Goal: Information Seeking & Learning: Learn about a topic

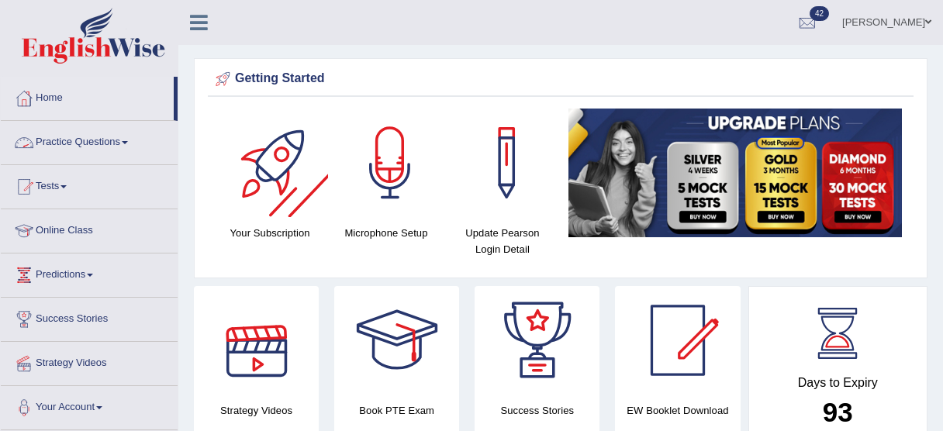
drag, startPoint x: 0, startPoint y: 0, endPoint x: 98, endPoint y: 114, distance: 150.1
click at [98, 121] on link "Practice Questions" at bounding box center [89, 140] width 177 height 39
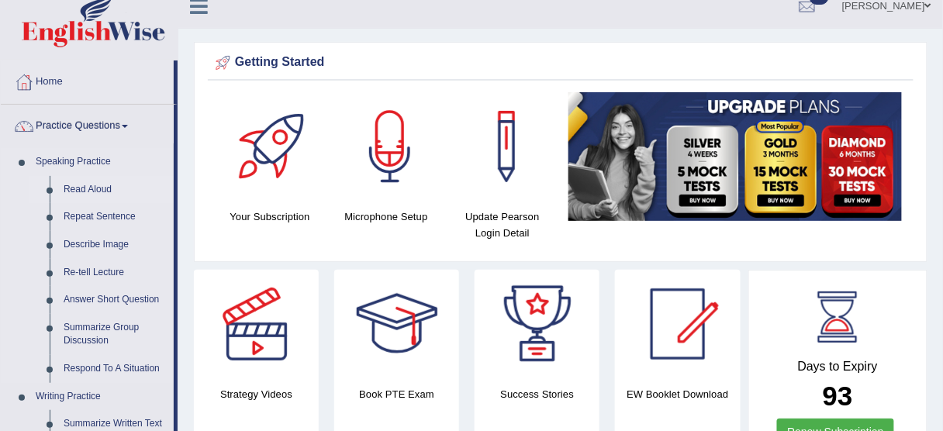
click at [98, 188] on link "Read Aloud" at bounding box center [115, 190] width 117 height 28
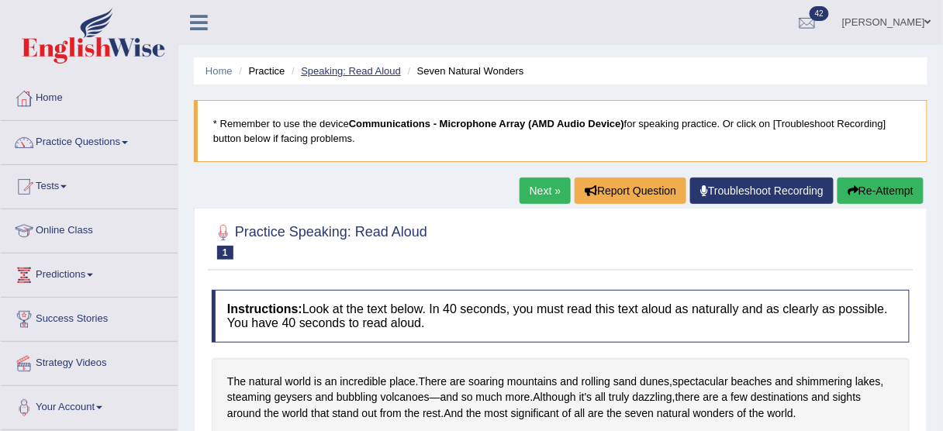
click at [377, 68] on link "Speaking: Read Aloud" at bounding box center [351, 71] width 100 height 12
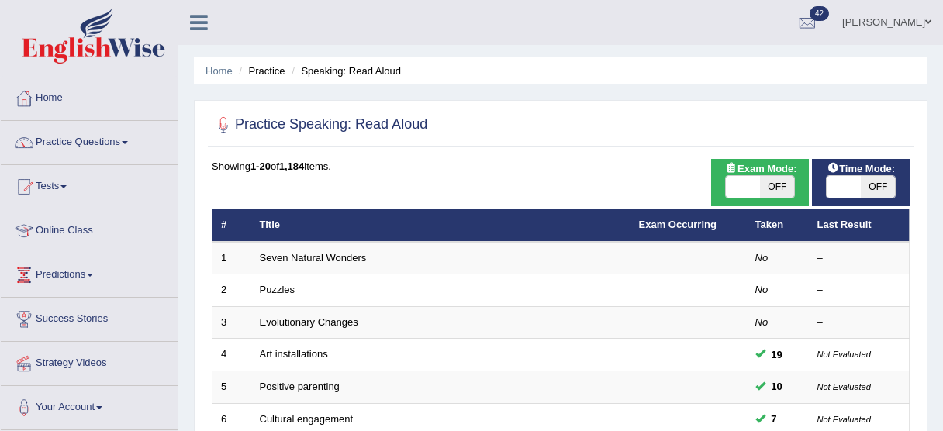
click at [876, 181] on span "OFF" at bounding box center [877, 187] width 34 height 22
checkbox input "true"
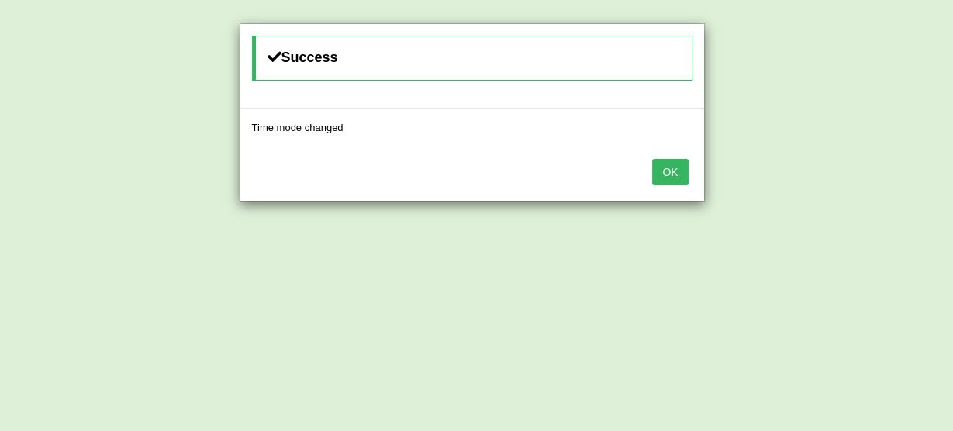
click at [681, 173] on button "OK" at bounding box center [670, 172] width 36 height 26
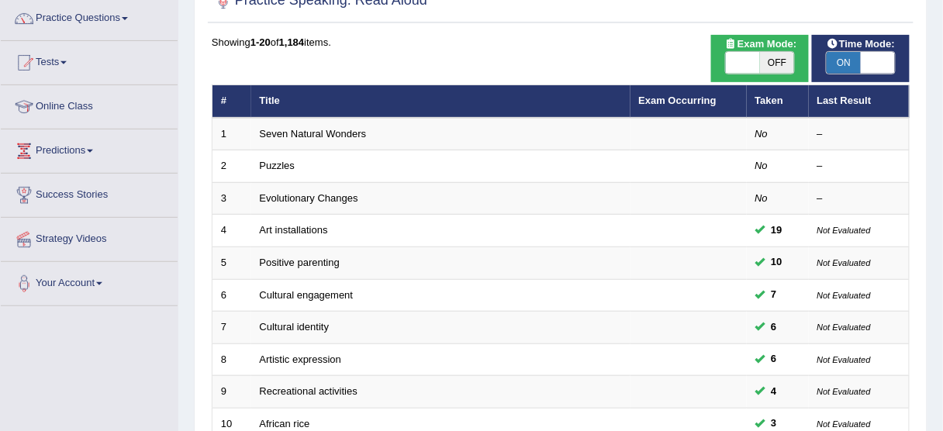
scroll to position [128, 0]
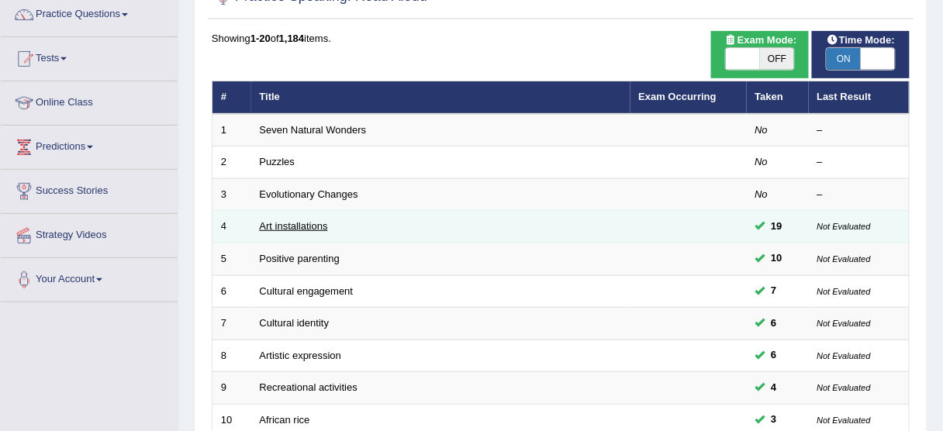
click at [298, 222] on link "Art installations" at bounding box center [294, 226] width 68 height 12
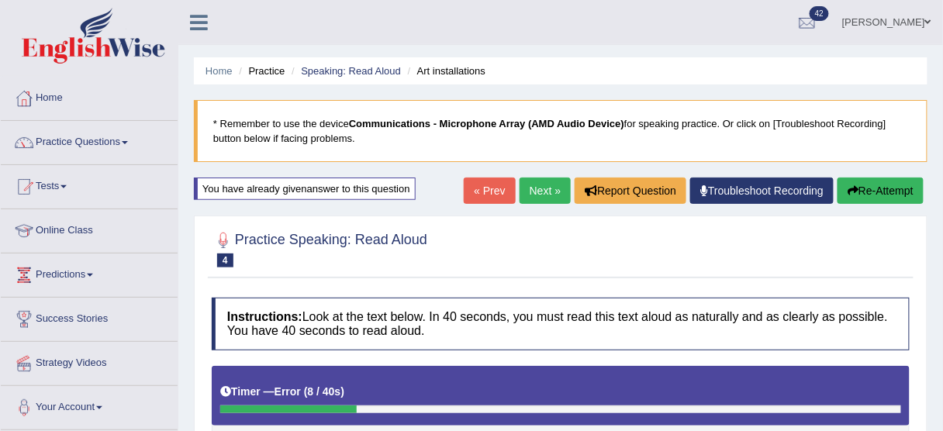
drag, startPoint x: 539, startPoint y: 184, endPoint x: 546, endPoint y: 169, distance: 16.3
click at [539, 184] on link "Next »" at bounding box center [544, 190] width 51 height 26
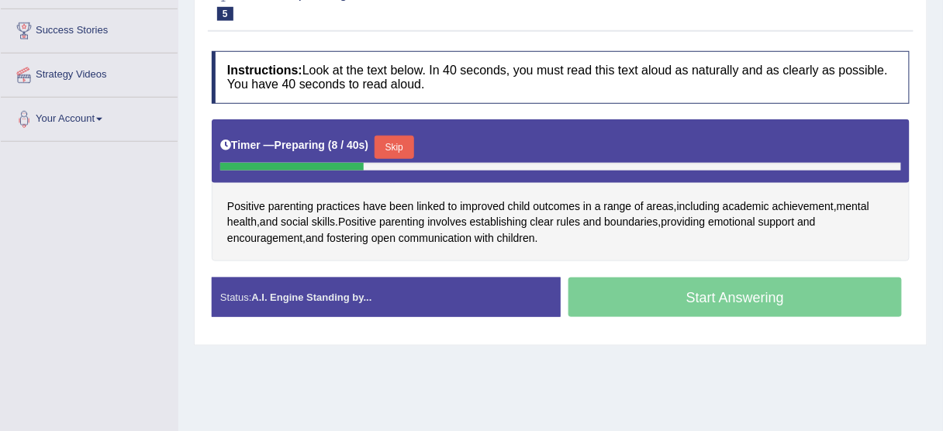
scroll to position [310, 0]
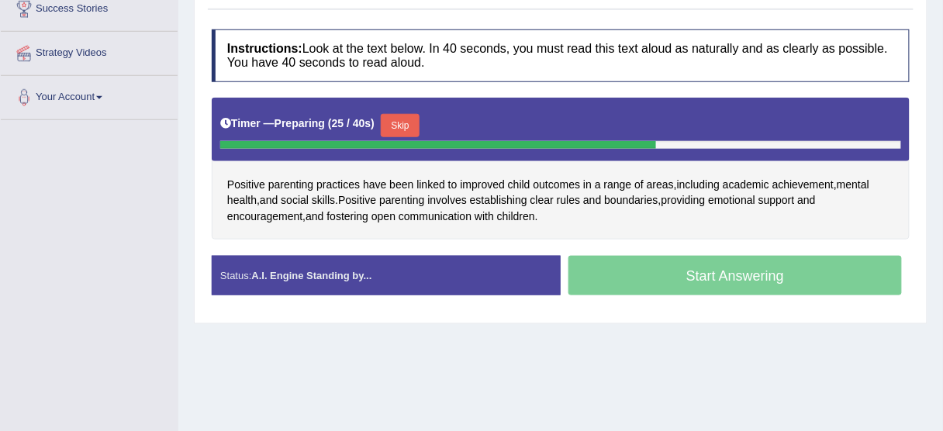
click at [401, 117] on button "Skip" at bounding box center [400, 125] width 39 height 23
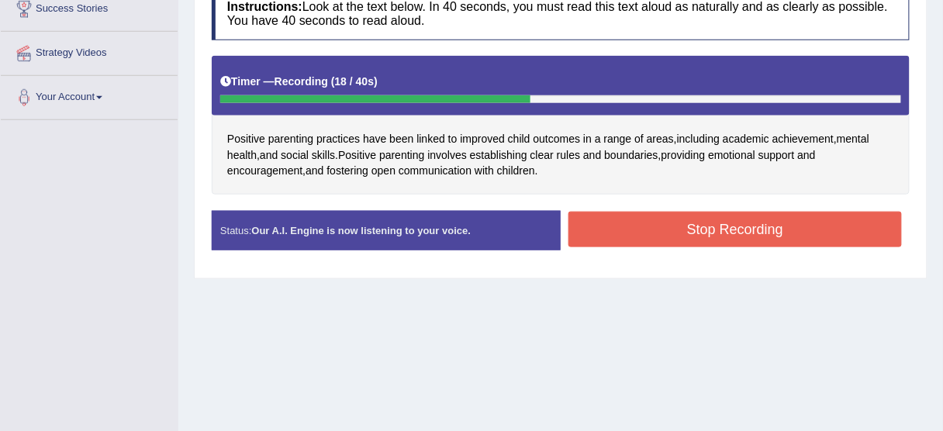
click at [645, 224] on button "Stop Recording" at bounding box center [734, 230] width 333 height 36
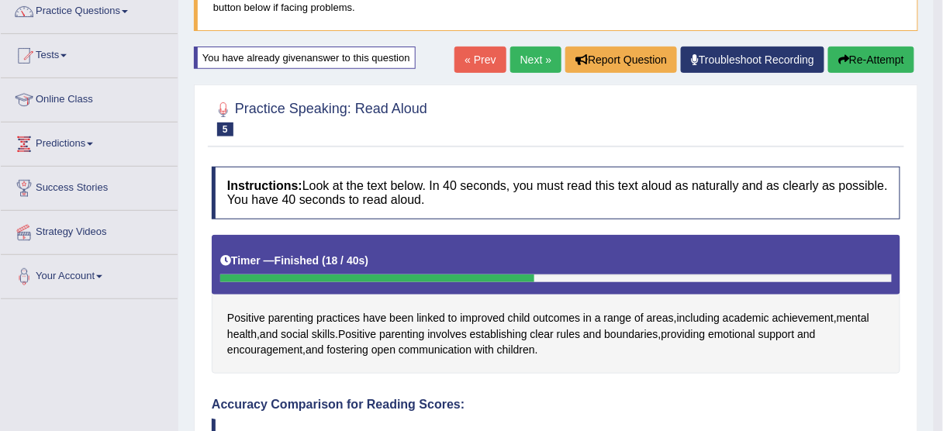
scroll to position [124, 0]
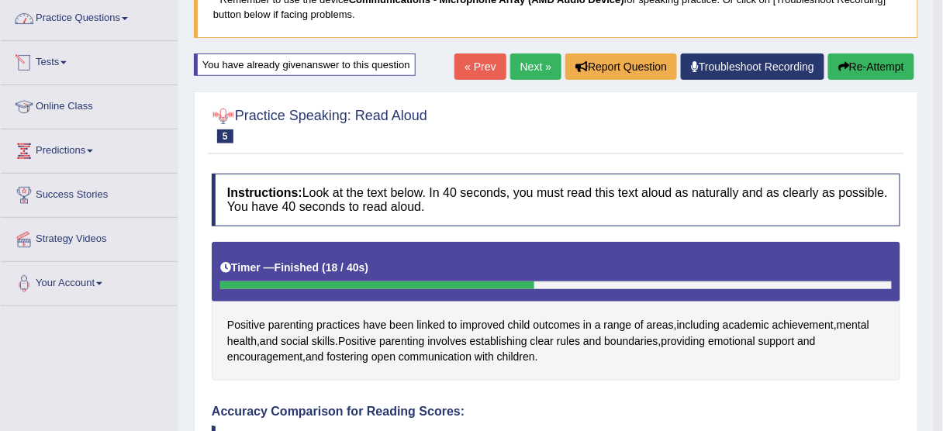
click at [103, 24] on link "Practice Questions" at bounding box center [89, 16] width 177 height 39
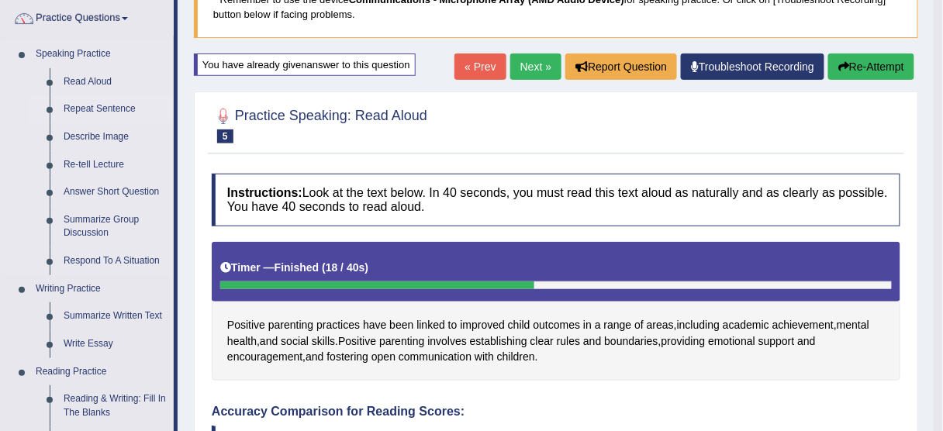
click at [110, 109] on link "Repeat Sentence" at bounding box center [115, 109] width 117 height 28
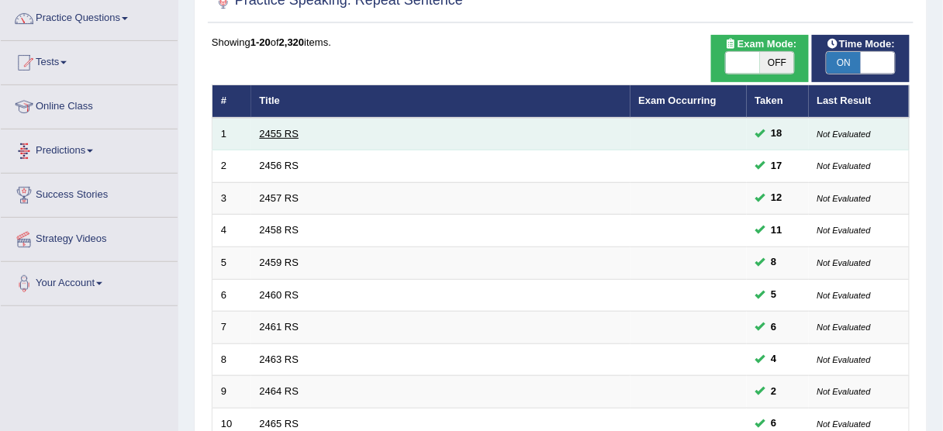
click at [290, 132] on link "2455 RS" at bounding box center [280, 134] width 40 height 12
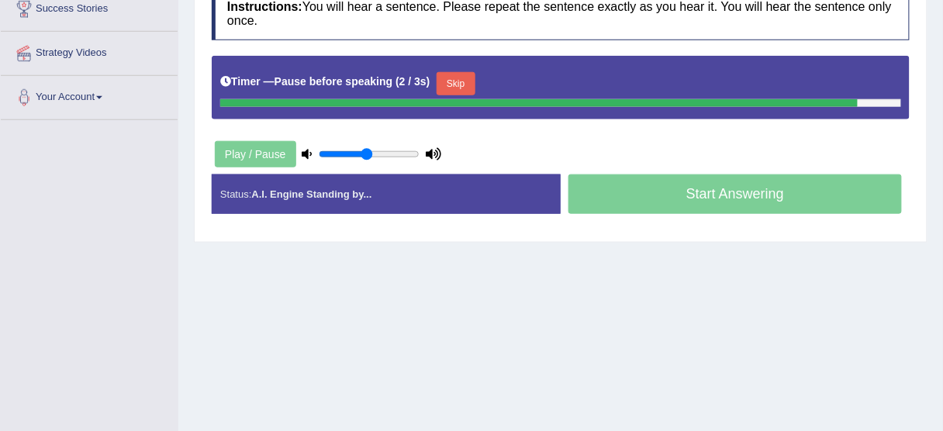
click at [454, 79] on button "Skip" at bounding box center [455, 83] width 39 height 23
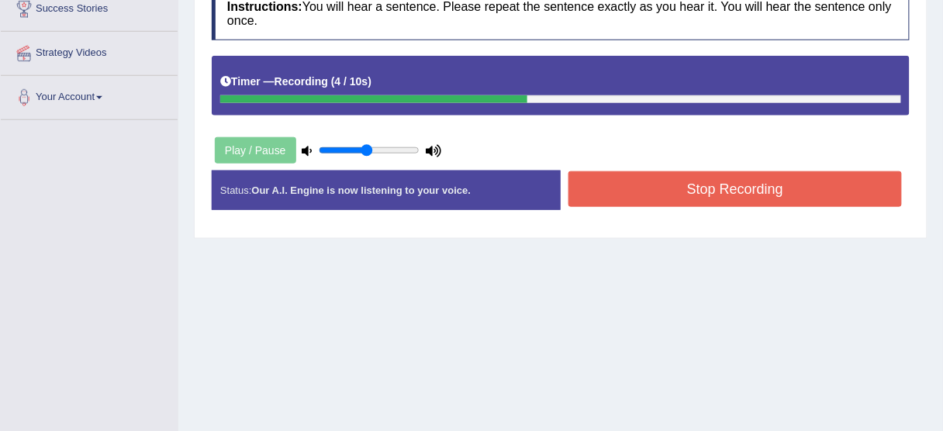
drag, startPoint x: 612, startPoint y: 184, endPoint x: 553, endPoint y: 146, distance: 69.0
click at [612, 184] on button "Stop Recording" at bounding box center [734, 189] width 333 height 36
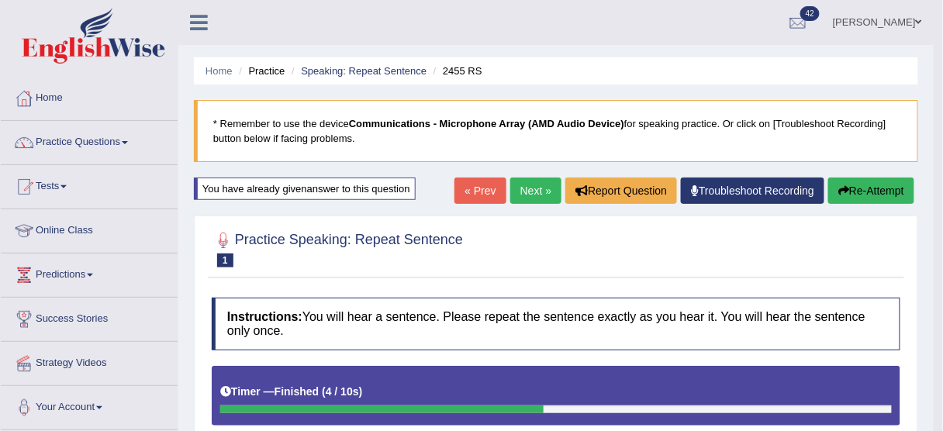
click at [537, 189] on link "Next »" at bounding box center [535, 190] width 51 height 26
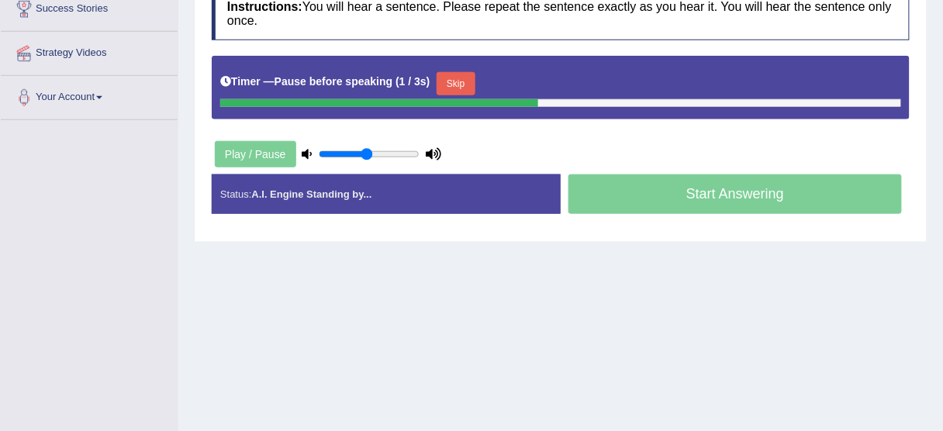
click at [475, 78] on button "Skip" at bounding box center [455, 83] width 39 height 23
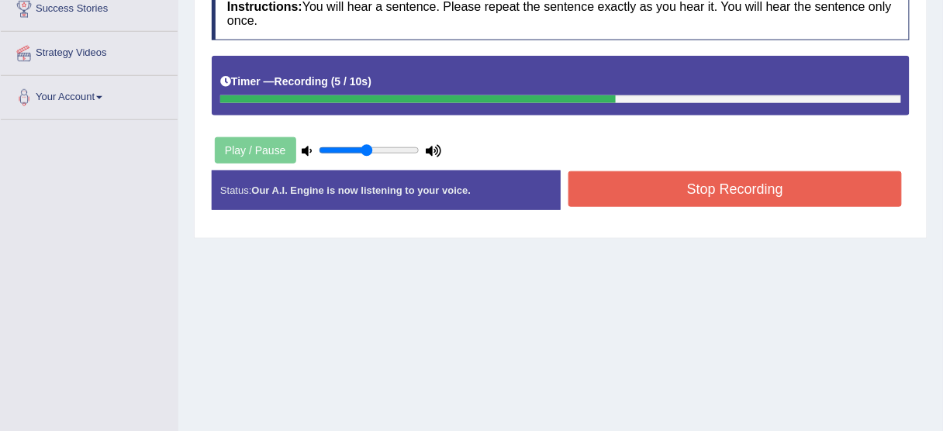
click at [619, 184] on button "Stop Recording" at bounding box center [734, 189] width 333 height 36
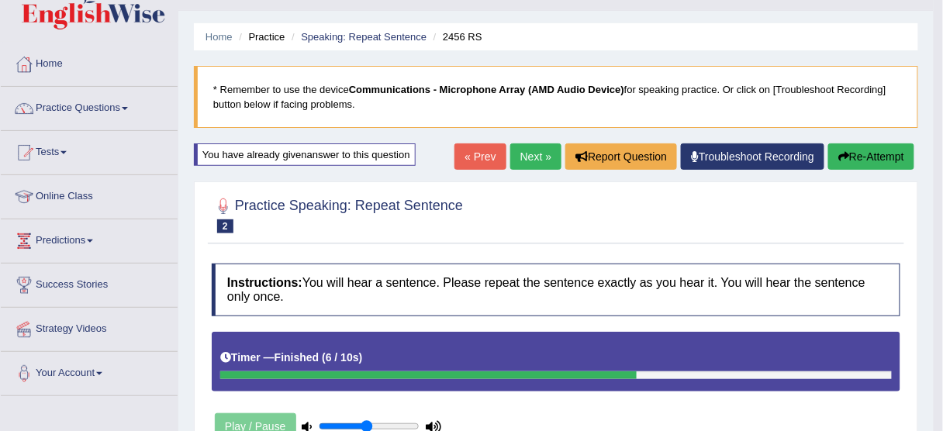
scroll to position [29, 0]
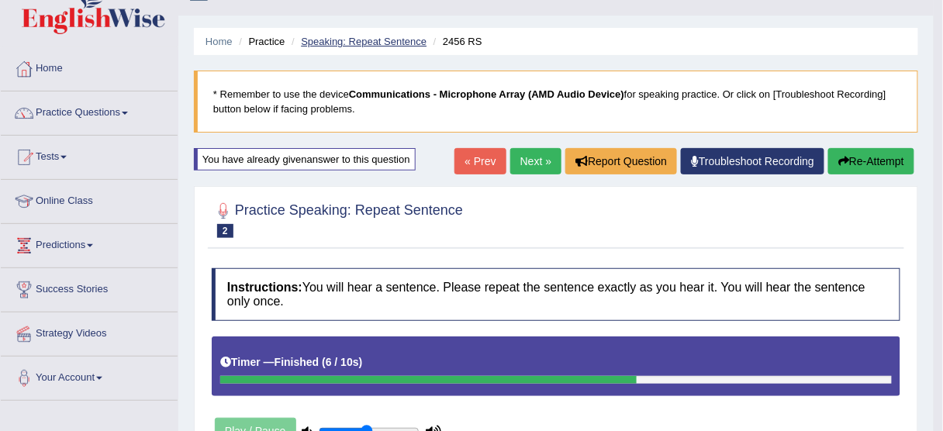
click at [344, 38] on link "Speaking: Repeat Sentence" at bounding box center [364, 42] width 126 height 12
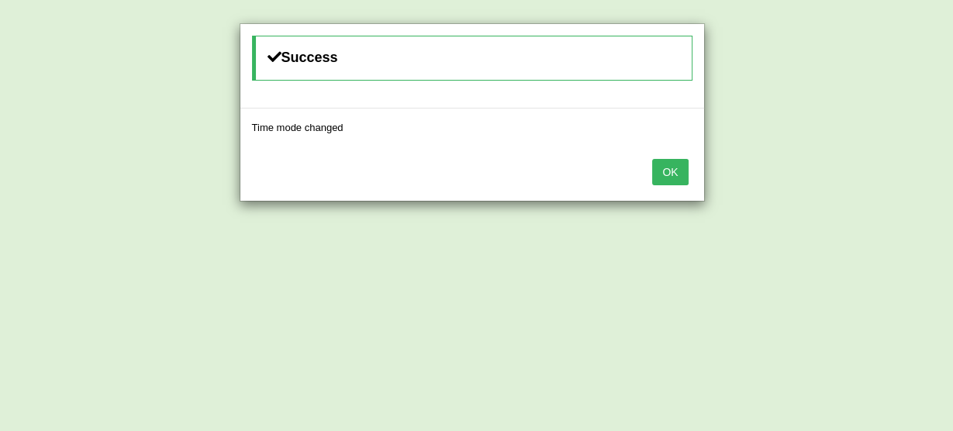
click at [660, 173] on button "OK" at bounding box center [670, 172] width 36 height 26
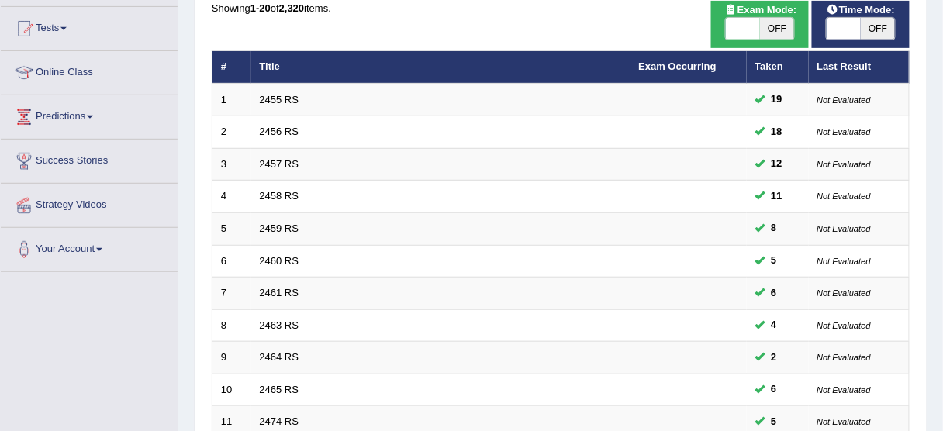
scroll to position [160, 0]
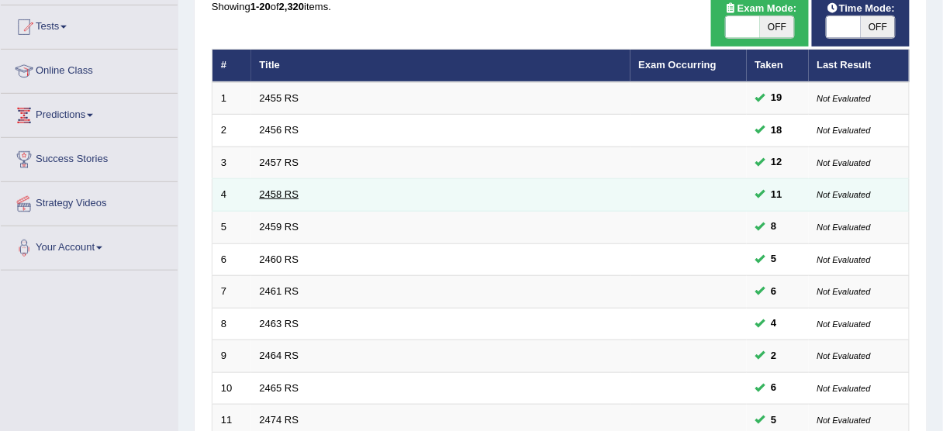
click at [291, 188] on link "2458 RS" at bounding box center [280, 194] width 40 height 12
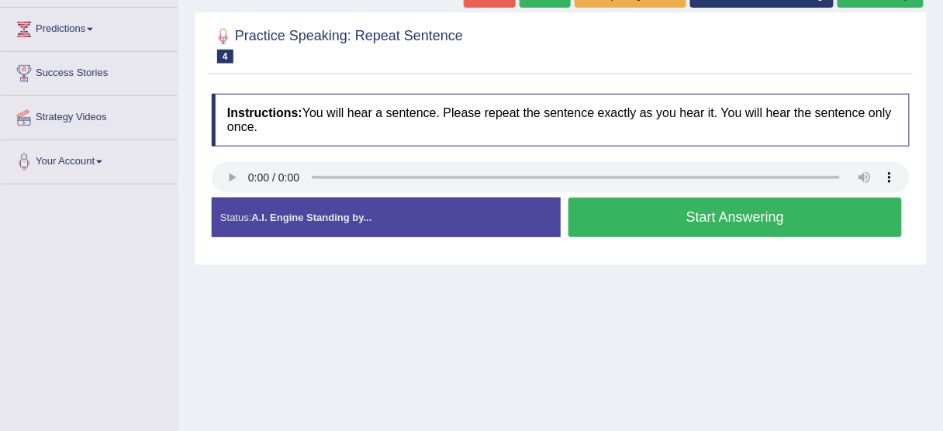
scroll to position [250, 0]
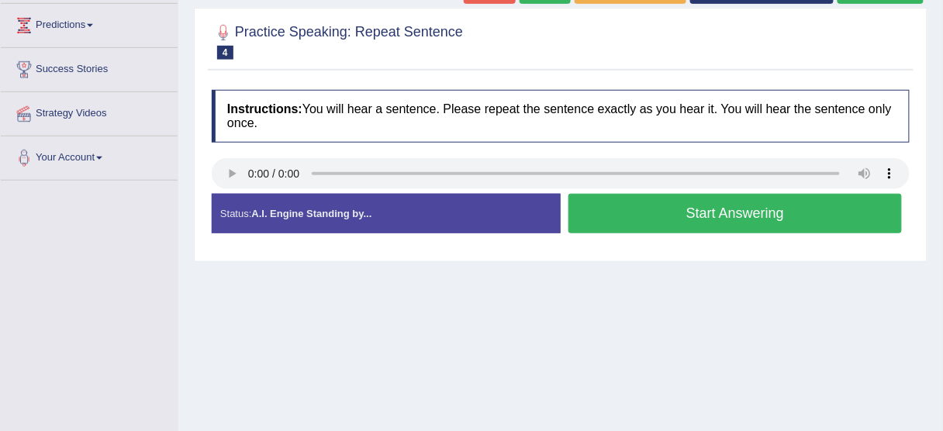
click at [647, 199] on button "Start Answering" at bounding box center [734, 214] width 333 height 40
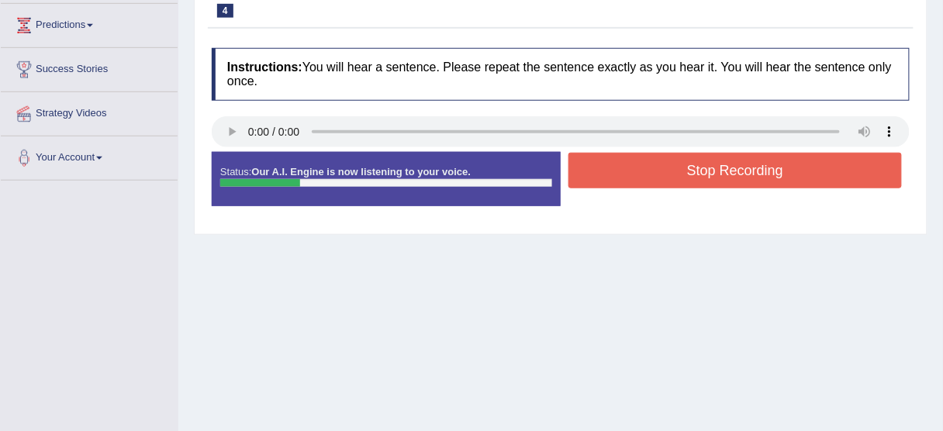
click at [682, 165] on button "Stop Recording" at bounding box center [734, 171] width 333 height 36
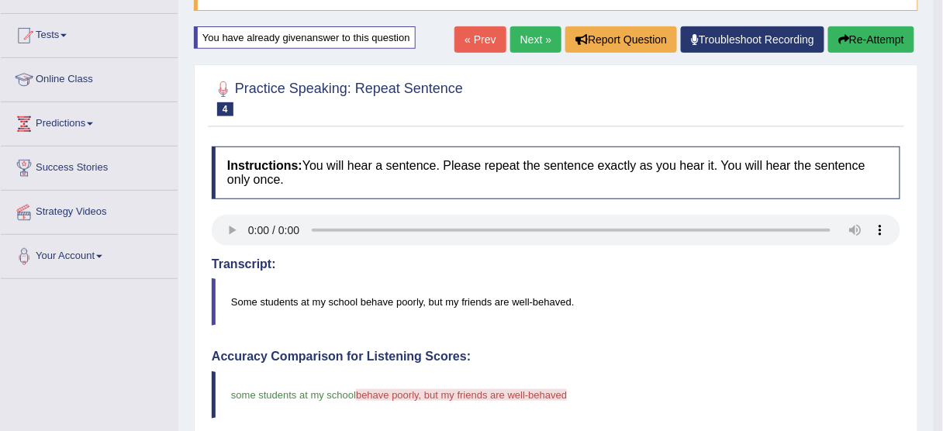
scroll to position [150, 0]
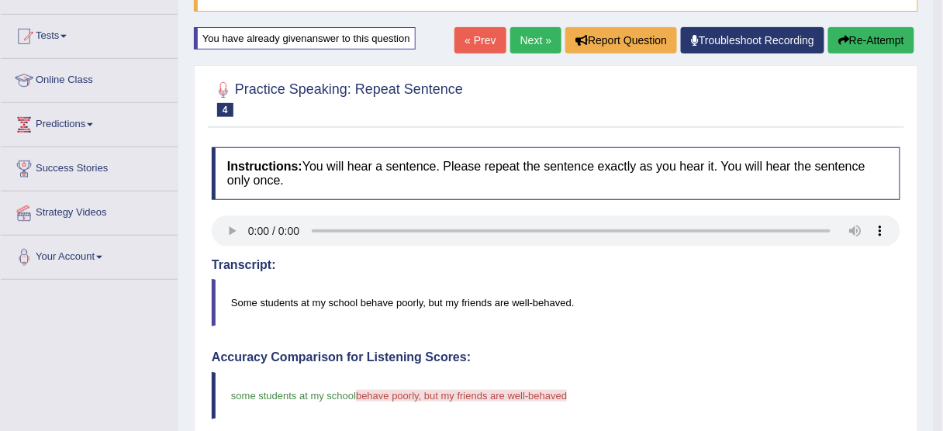
click at [837, 50] on button "Re-Attempt" at bounding box center [871, 40] width 86 height 26
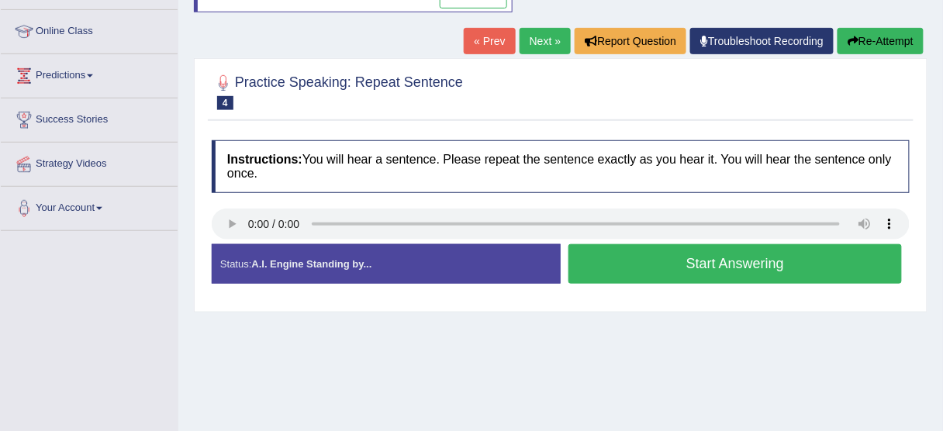
scroll to position [274, 0]
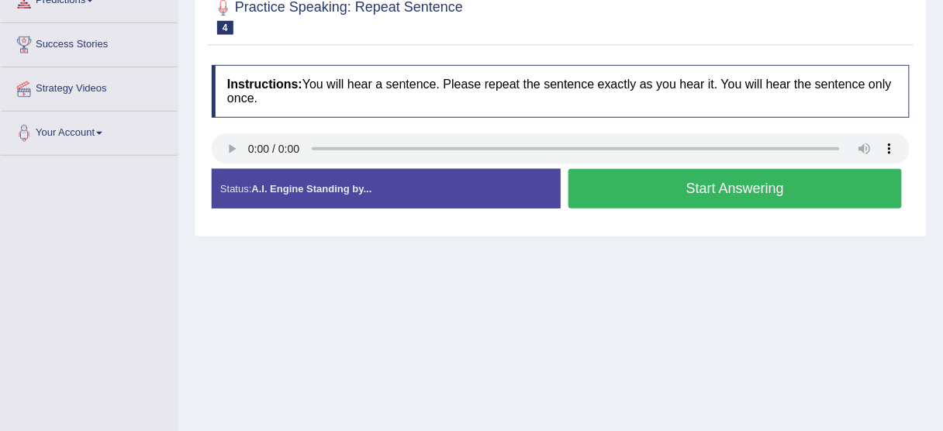
click at [643, 177] on button "Start Answering" at bounding box center [734, 189] width 333 height 40
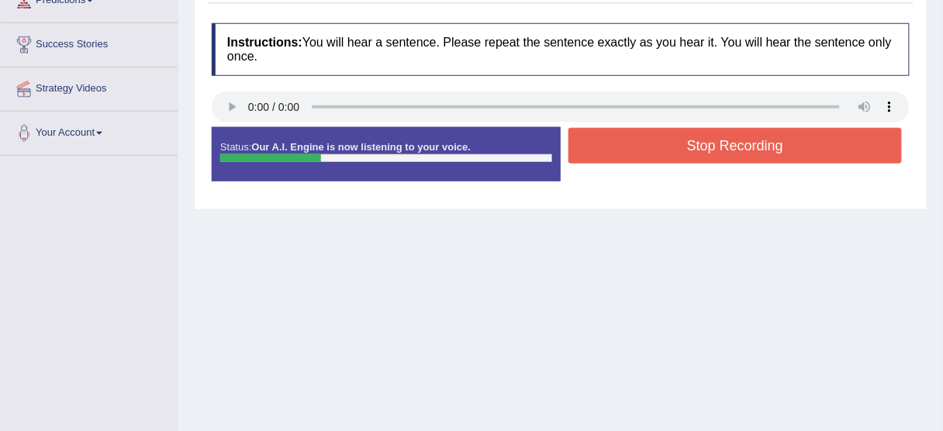
click at [688, 132] on button "Stop Recording" at bounding box center [734, 146] width 333 height 36
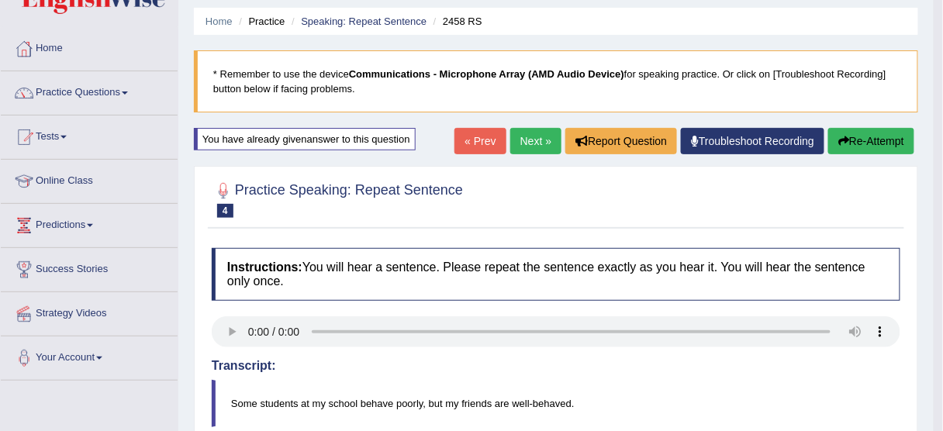
scroll to position [26, 0]
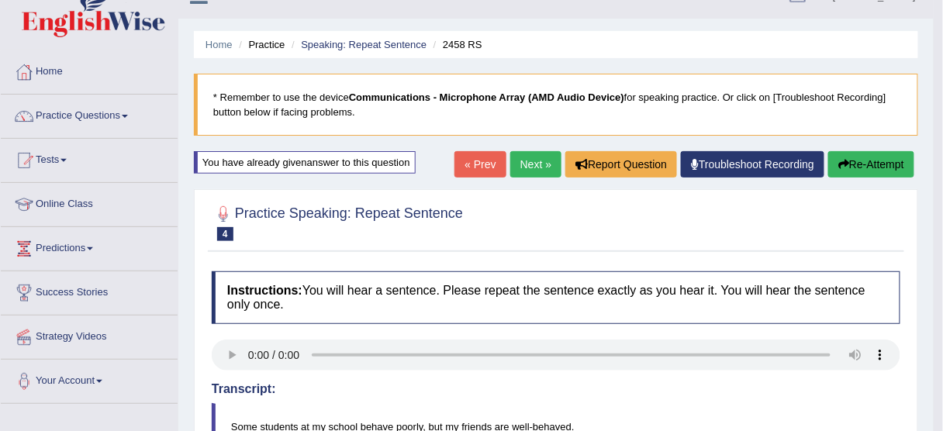
click at [533, 168] on link "Next »" at bounding box center [535, 164] width 51 height 26
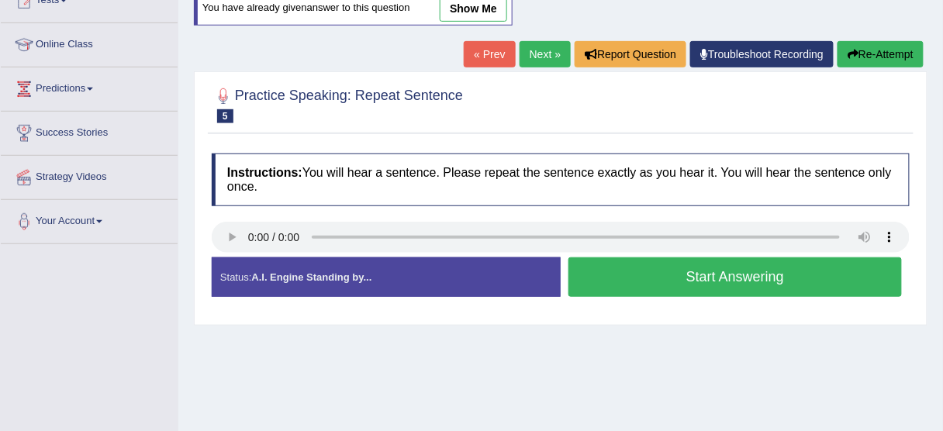
click at [630, 267] on button "Start Answering" at bounding box center [734, 277] width 333 height 40
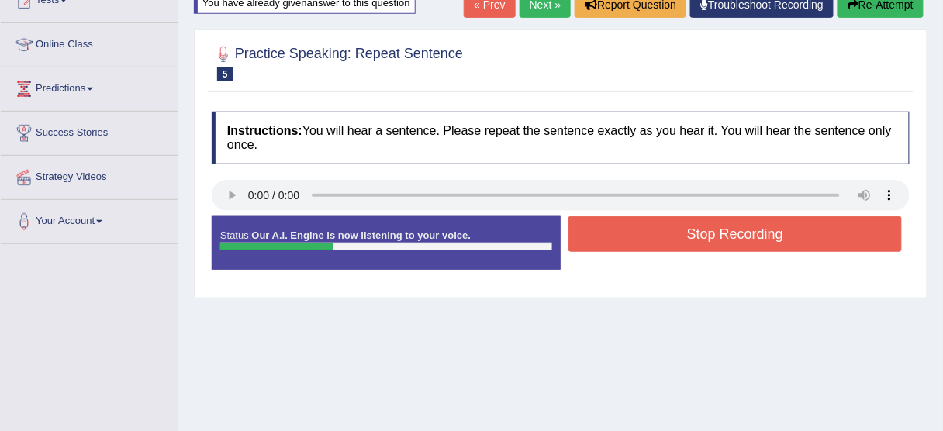
click at [643, 233] on button "Stop Recording" at bounding box center [734, 234] width 333 height 36
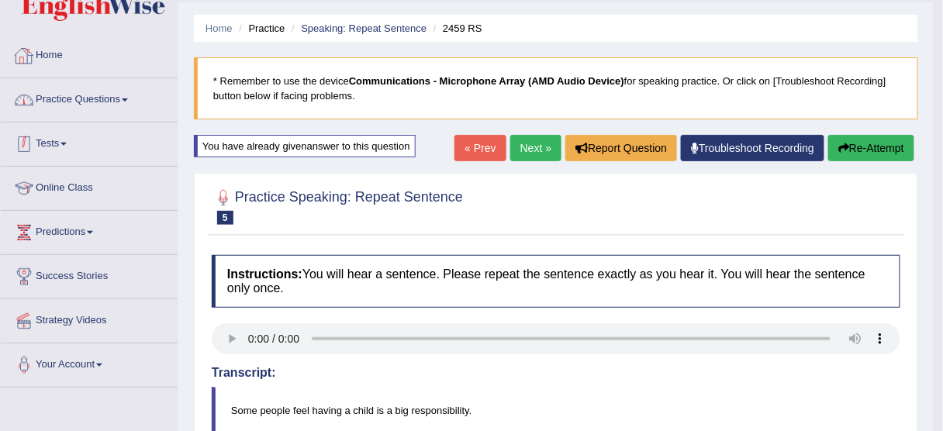
scroll to position [30, 0]
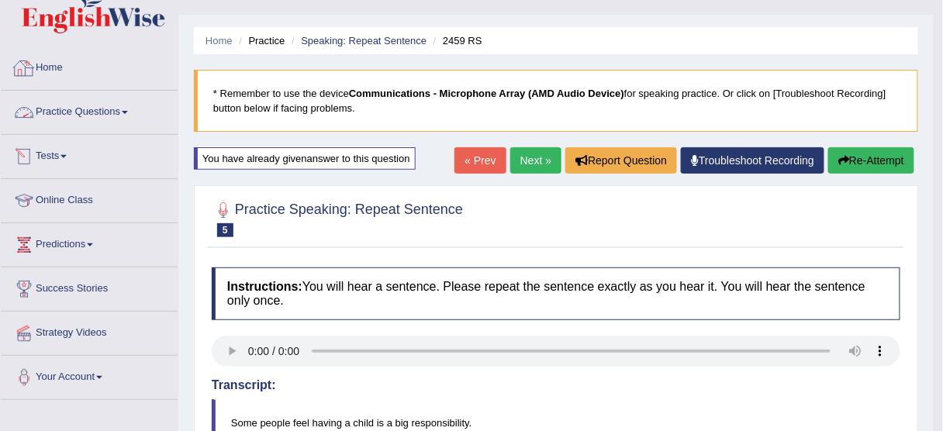
click at [98, 100] on link "Practice Questions" at bounding box center [89, 110] width 177 height 39
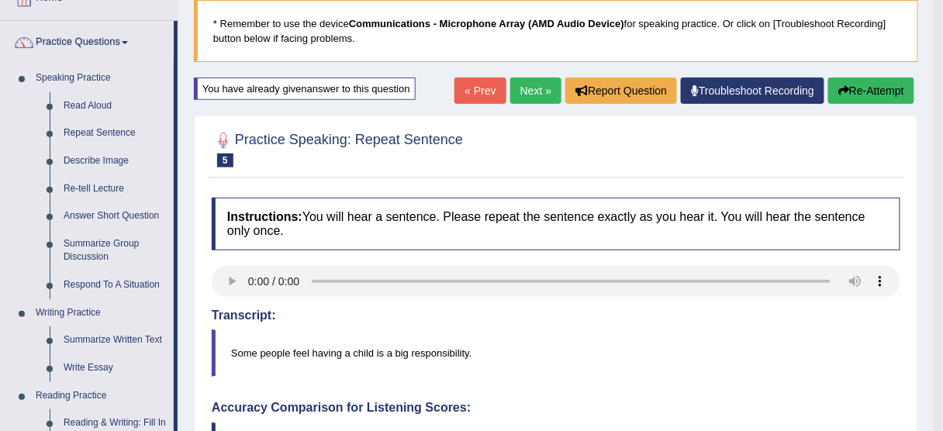
scroll to position [92, 0]
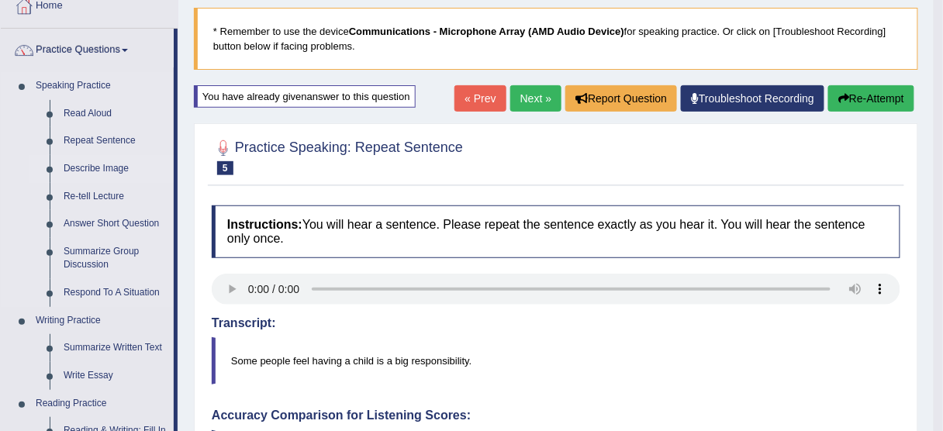
click at [98, 166] on link "Describe Image" at bounding box center [115, 169] width 117 height 28
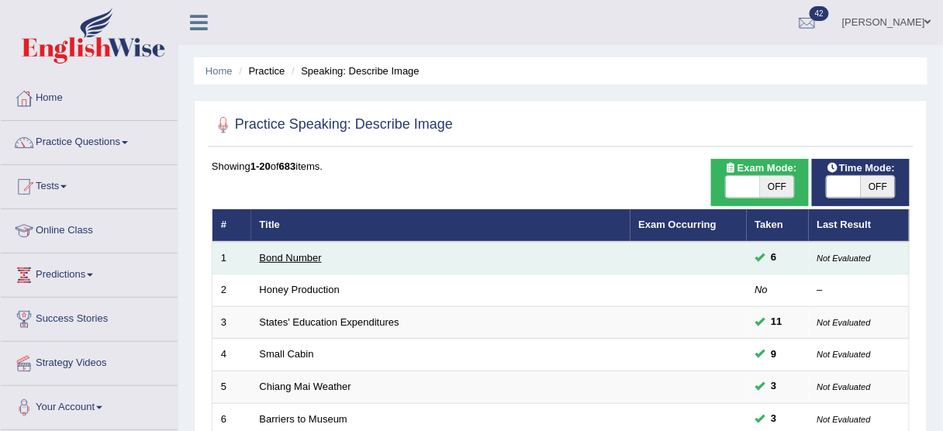
click at [296, 256] on link "Bond Number" at bounding box center [291, 258] width 62 height 12
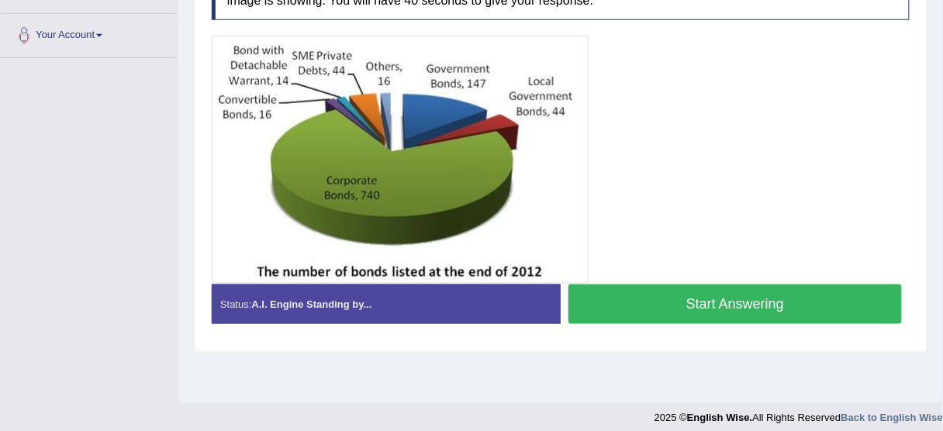
click at [277, 256] on img at bounding box center [399, 160] width 369 height 240
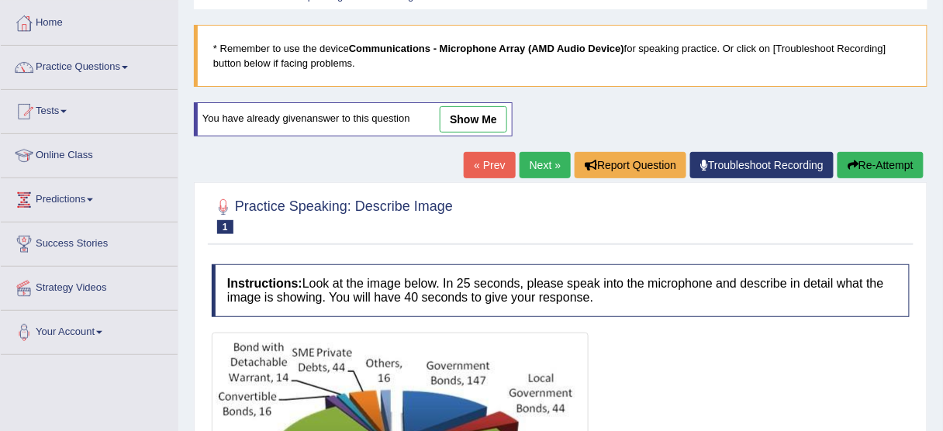
scroll to position [62, 0]
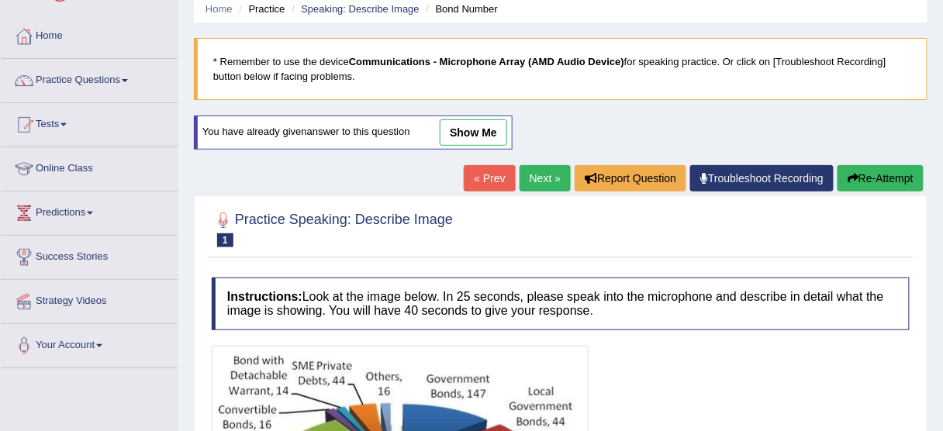
click at [539, 174] on link "Next »" at bounding box center [544, 178] width 51 height 26
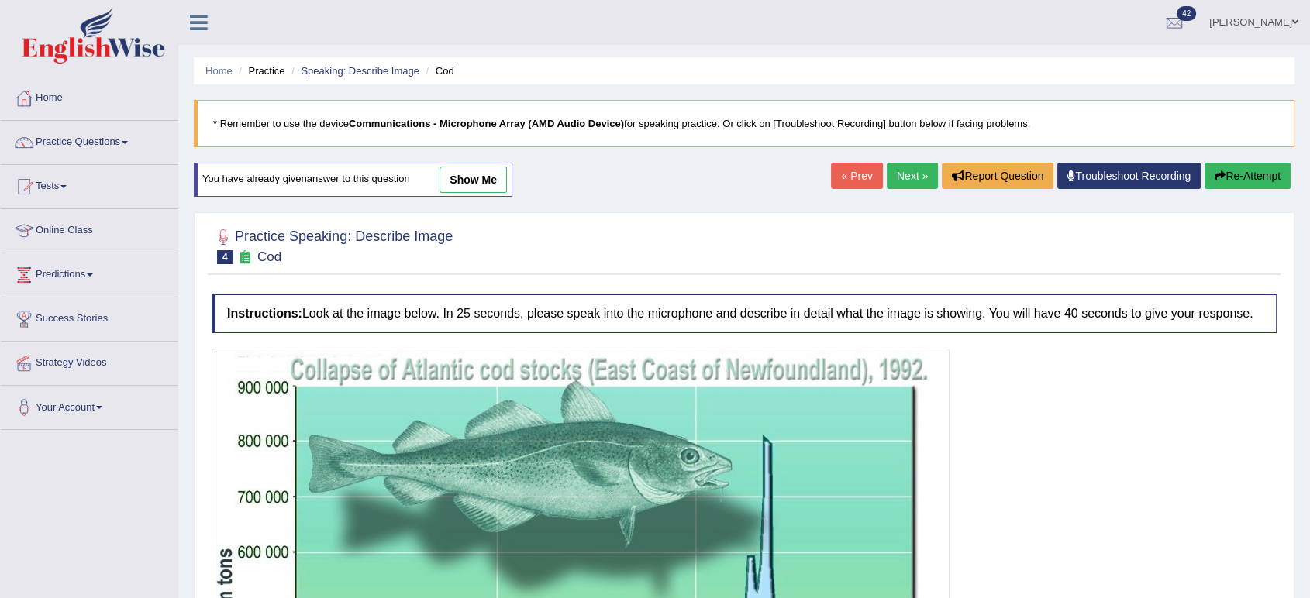
click at [894, 170] on link "Next »" at bounding box center [912, 176] width 51 height 26
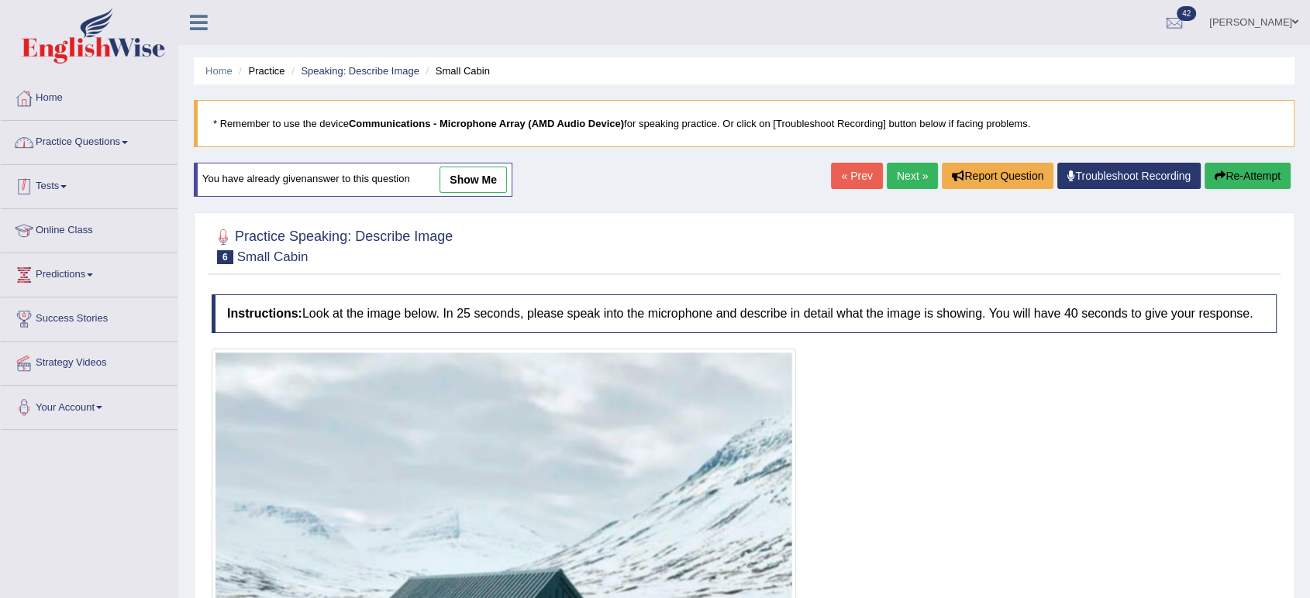
click at [135, 144] on link "Practice Questions" at bounding box center [89, 140] width 177 height 39
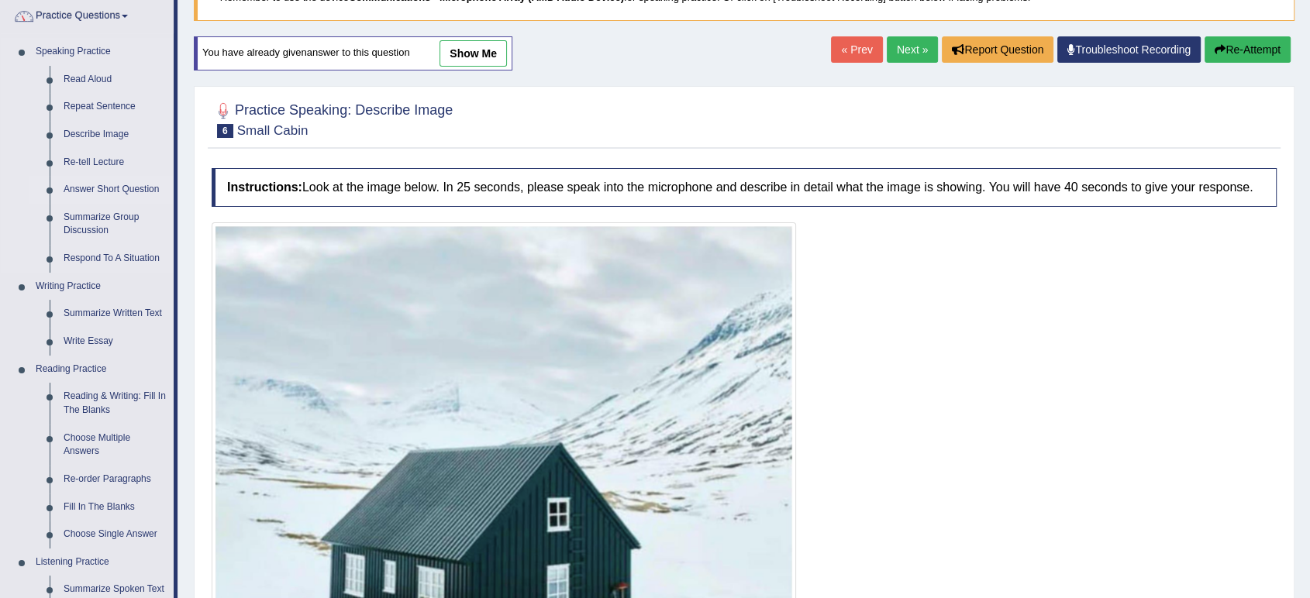
scroll to position [86, 0]
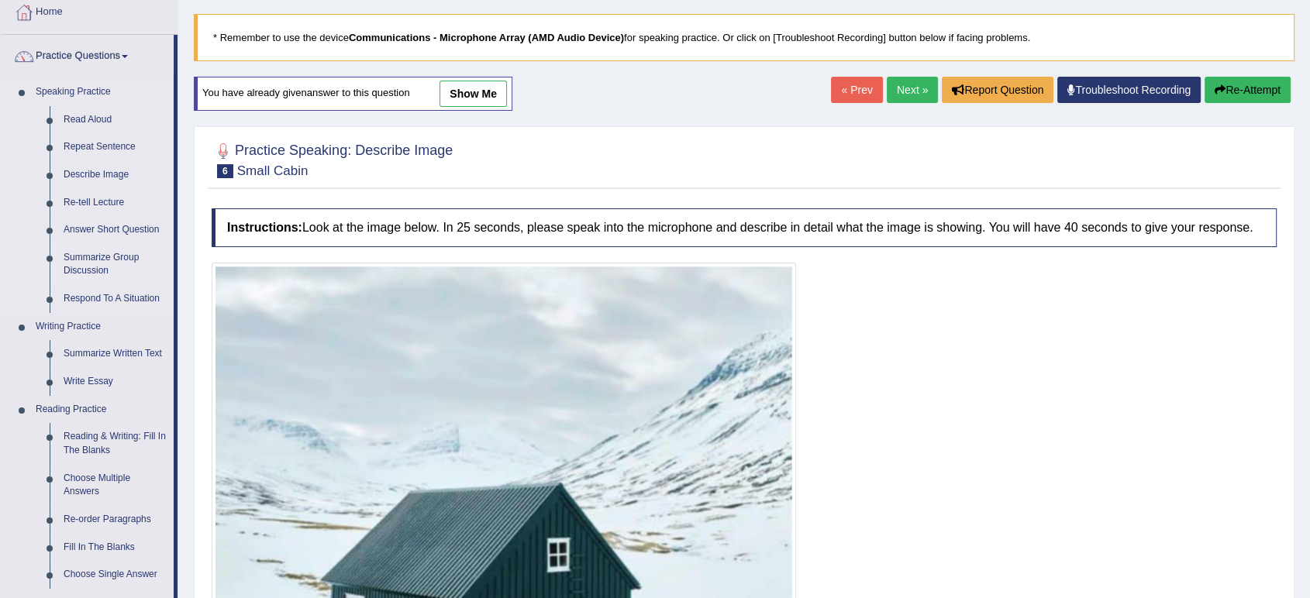
click at [132, 251] on link "Summarize Group Discussion" at bounding box center [115, 264] width 117 height 41
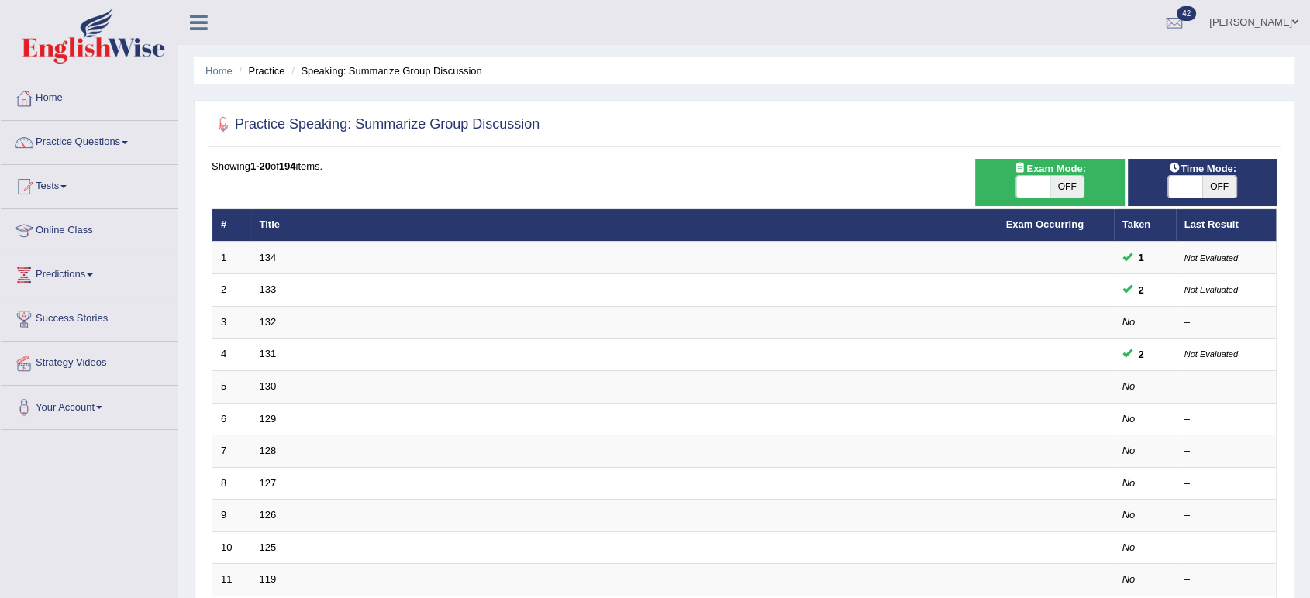
drag, startPoint x: 267, startPoint y: 258, endPoint x: 259, endPoint y: 240, distance: 19.4
click at [267, 258] on link "134" at bounding box center [268, 258] width 17 height 12
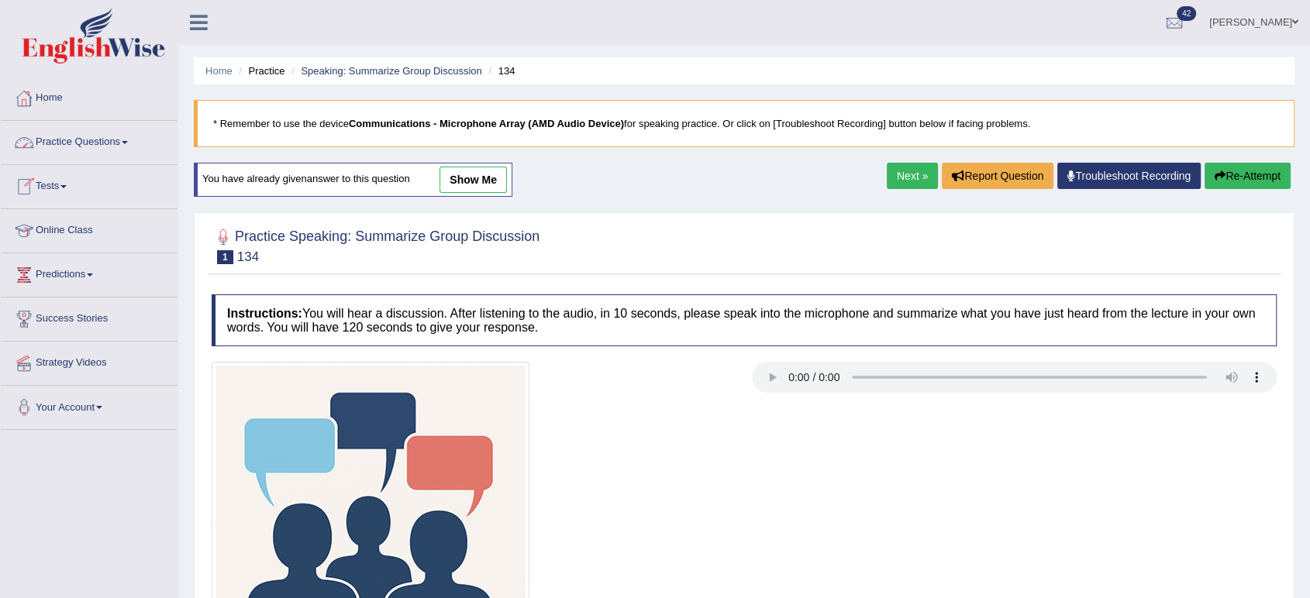
click at [132, 139] on link "Practice Questions" at bounding box center [89, 140] width 177 height 39
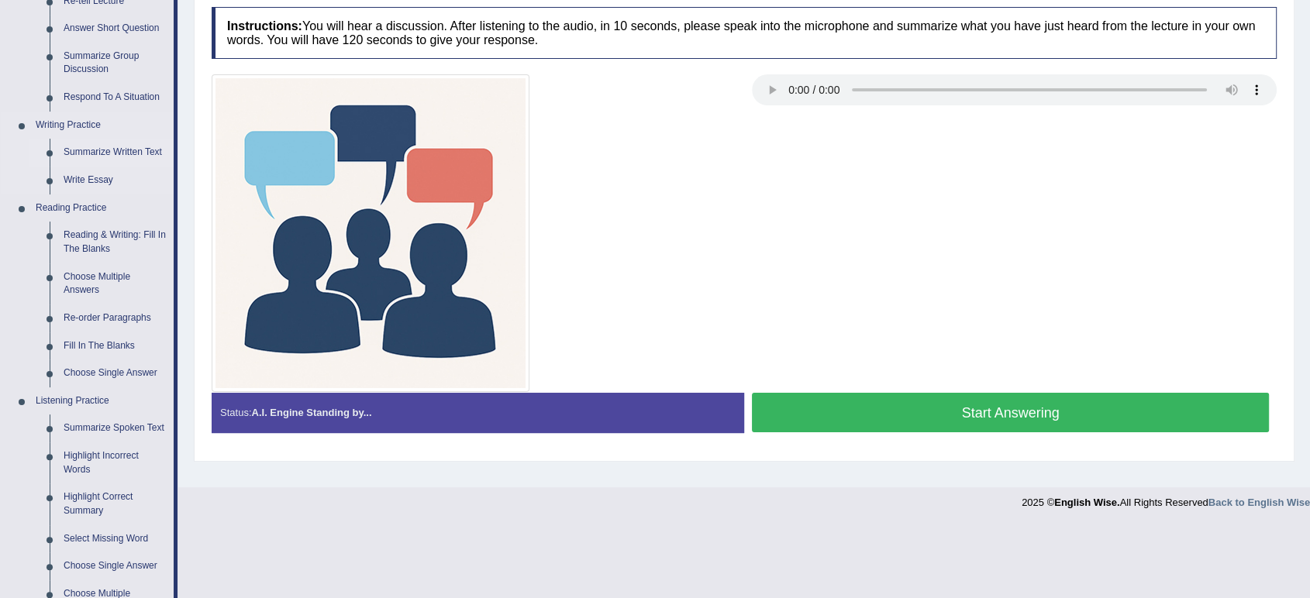
scroll to position [258, 0]
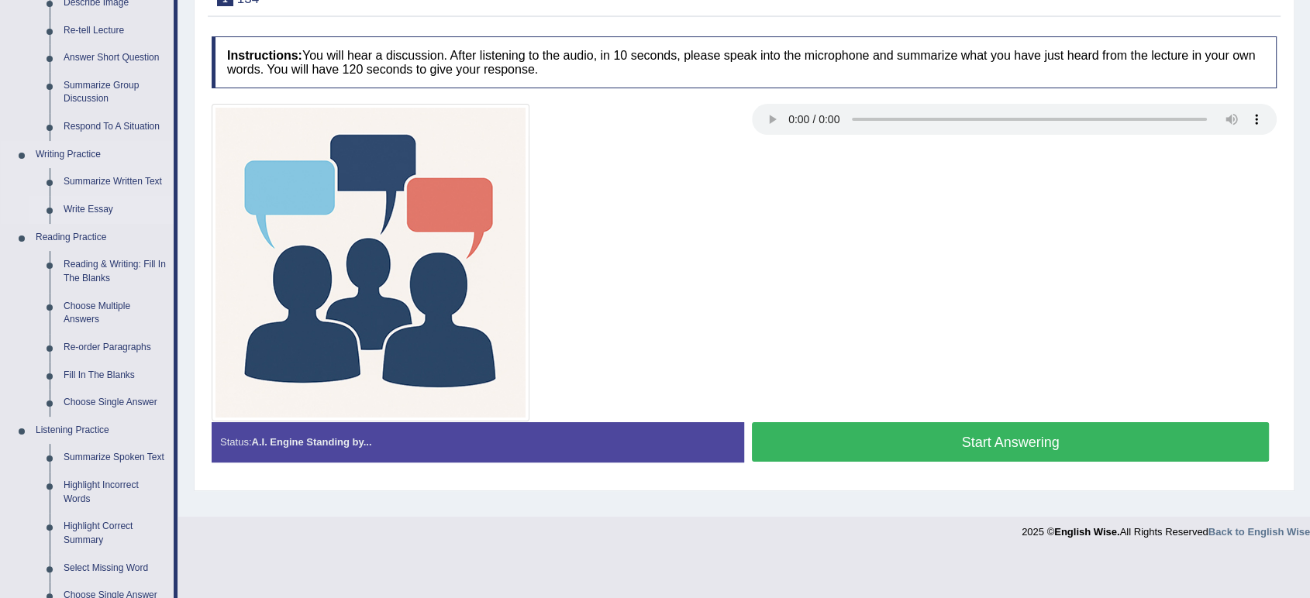
click at [102, 207] on link "Write Essay" at bounding box center [115, 210] width 117 height 28
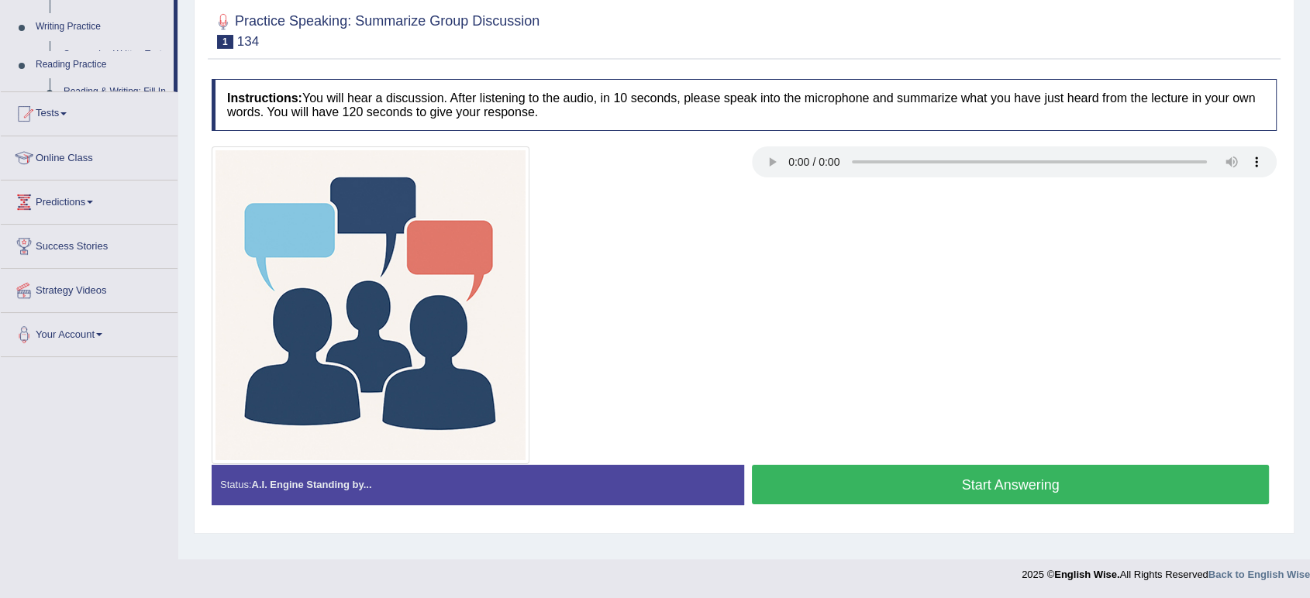
scroll to position [215, 0]
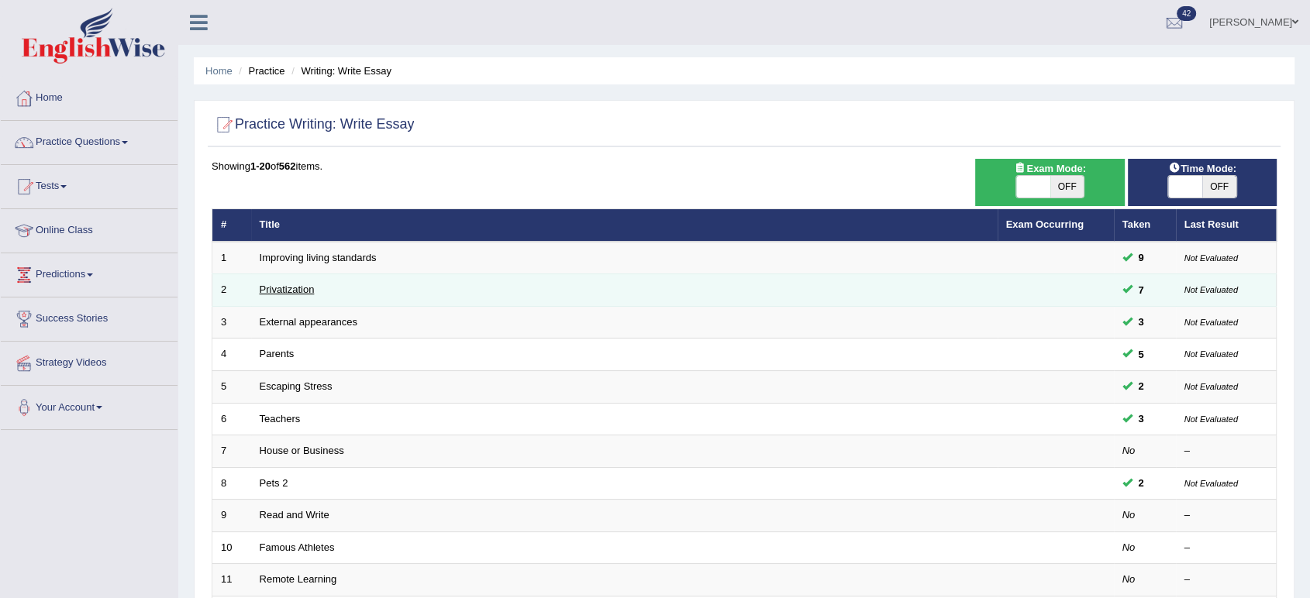
click at [305, 291] on link "Privatization" at bounding box center [287, 290] width 55 height 12
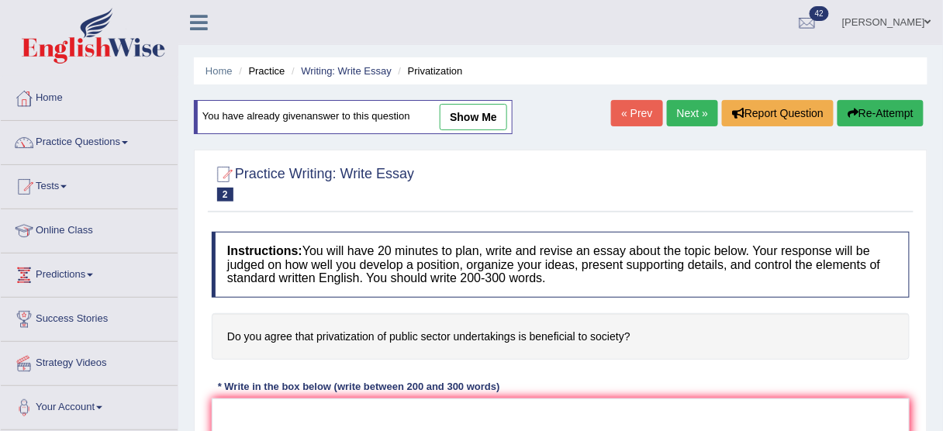
click at [688, 107] on link "Next »" at bounding box center [692, 113] width 51 height 26
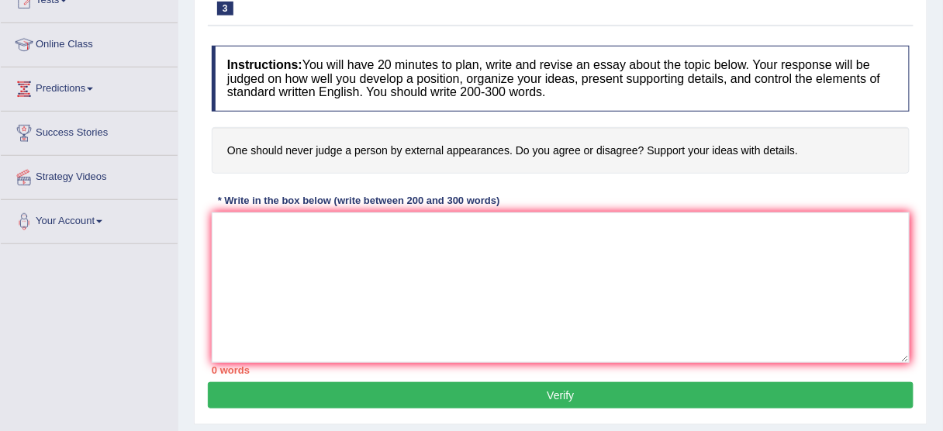
scroll to position [124, 0]
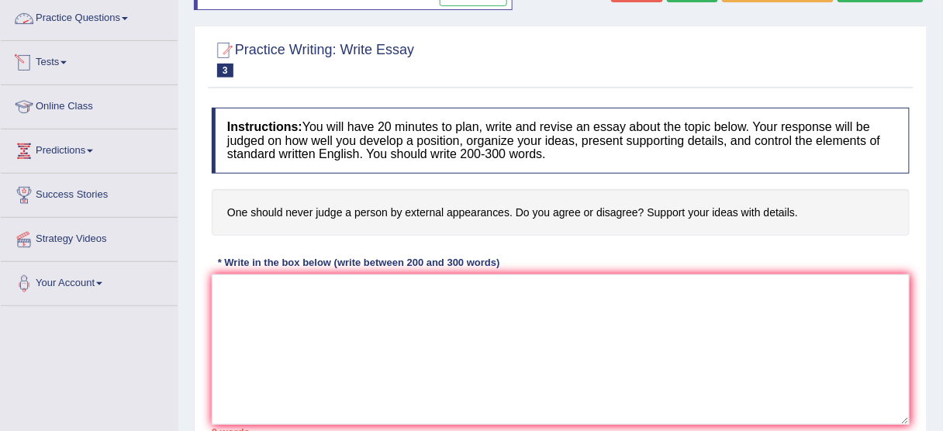
click at [130, 23] on link "Practice Questions" at bounding box center [89, 16] width 177 height 39
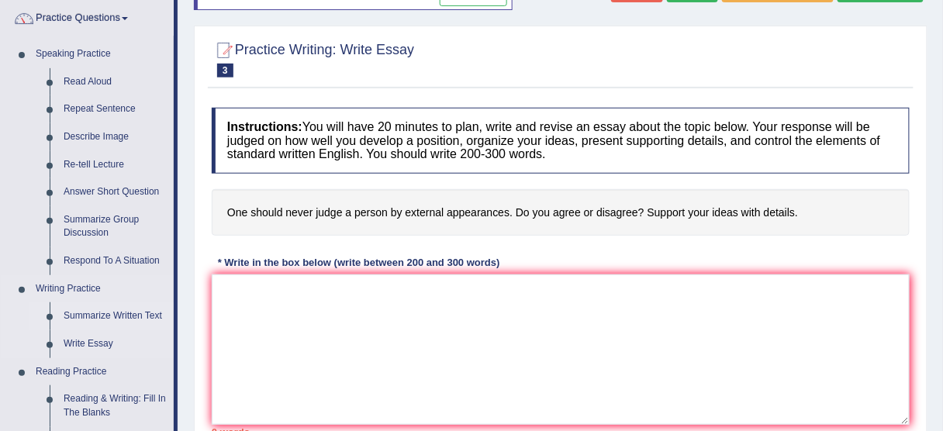
click at [128, 308] on link "Summarize Written Text" at bounding box center [115, 316] width 117 height 28
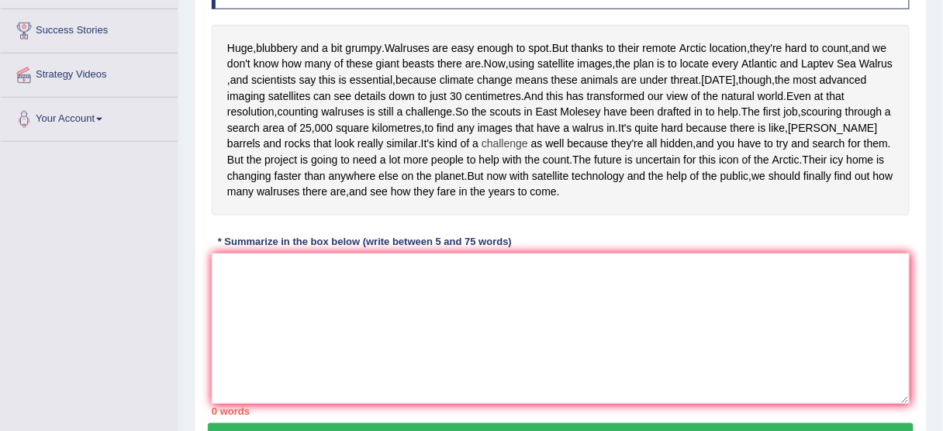
scroll to position [310, 0]
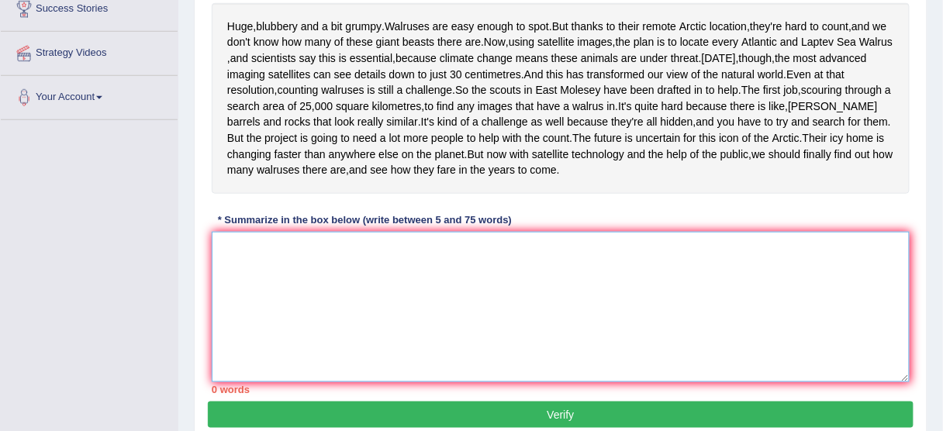
click at [547, 317] on textarea at bounding box center [561, 307] width 698 height 150
click at [536, 329] on textarea at bounding box center [561, 307] width 698 height 150
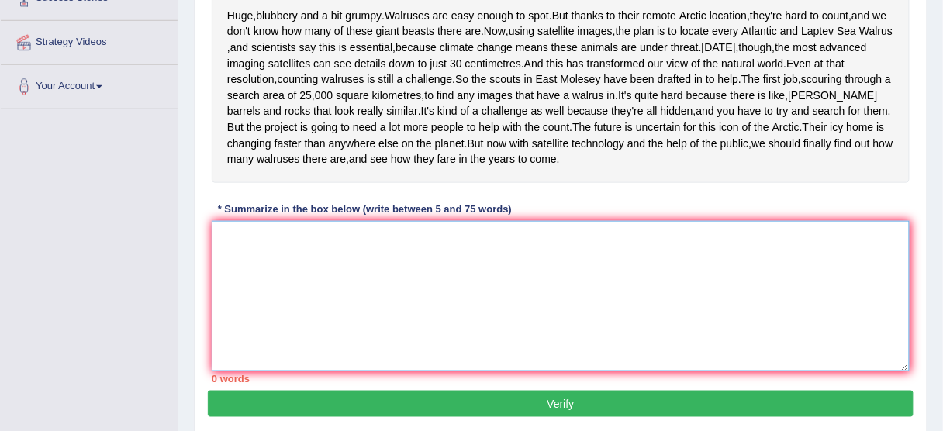
scroll to position [322, 0]
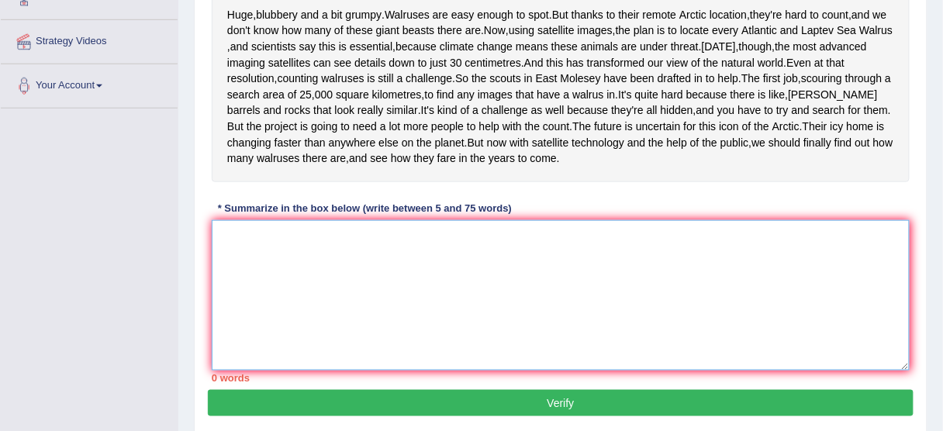
click at [280, 321] on textarea at bounding box center [561, 295] width 698 height 150
type textarea "_"
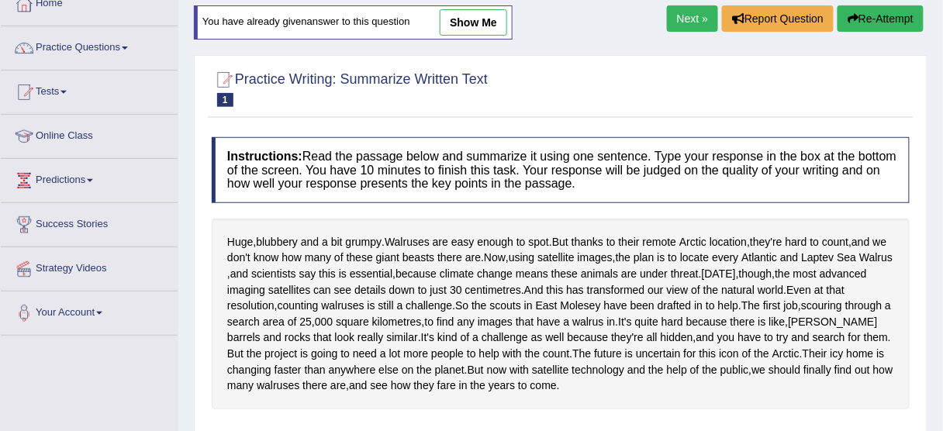
scroll to position [94, 0]
click at [498, 26] on link "show me" at bounding box center [472, 23] width 67 height 26
type textarea "Walruses are easy enough to spot, and today, the most advanced imaging satellit…"
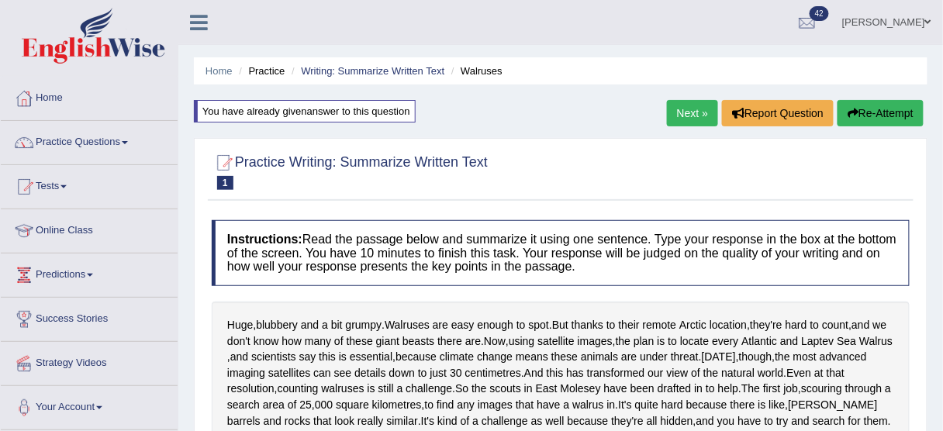
scroll to position [0, 0]
click at [701, 109] on link "Next »" at bounding box center [692, 113] width 51 height 26
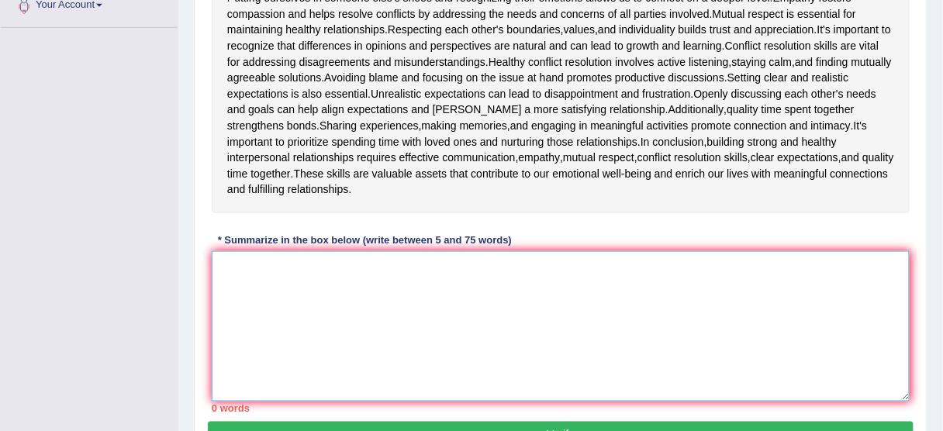
click at [464, 281] on textarea at bounding box center [561, 326] width 698 height 150
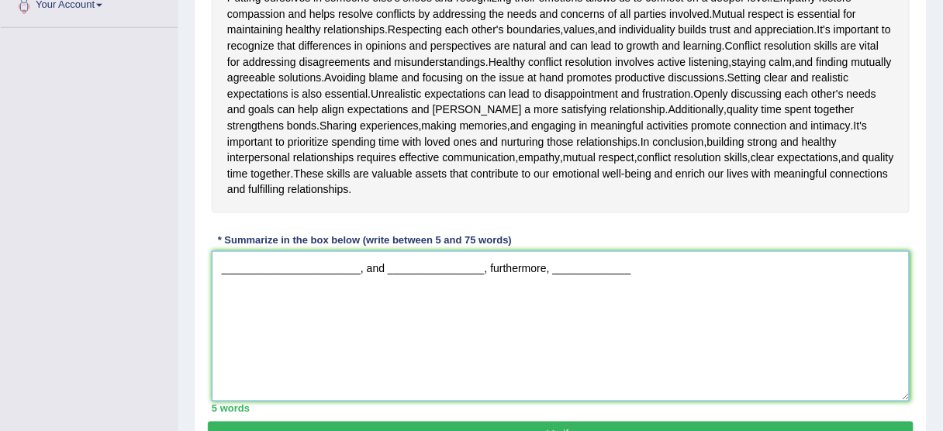
click at [659, 270] on textarea "_______________________, and ________________, furthermore, _____________" at bounding box center [561, 326] width 698 height 150
type textarea "_______________________, and ________________, furthermore, _____________."
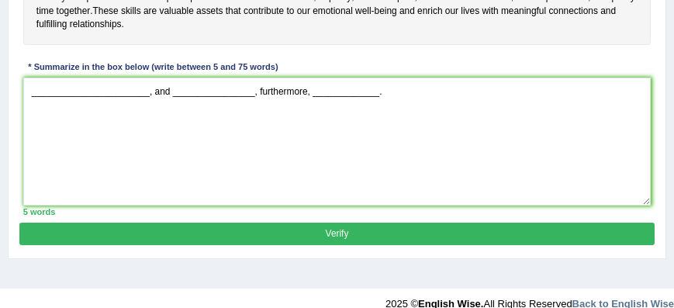
scroll to position [491, 0]
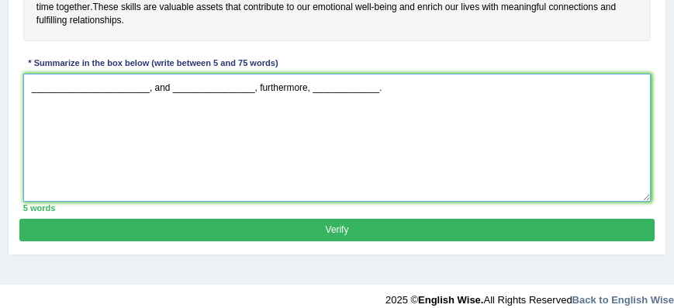
click at [146, 86] on textarea "_______________________, and ________________, furthermore, _____________." at bounding box center [337, 138] width 628 height 128
click at [154, 121] on textarea "_______________________, and ________________, furthermore, _____________." at bounding box center [337, 138] width 628 height 128
click at [253, 88] on textarea "_______________________, and ________________, furthermore, _____________." at bounding box center [337, 138] width 628 height 128
click at [305, 87] on textarea "_______________________, and ________________, furthermore, _____________." at bounding box center [337, 138] width 628 height 128
click at [304, 85] on textarea "_______________________, and ________________, furthermore, _____________." at bounding box center [337, 138] width 628 height 128
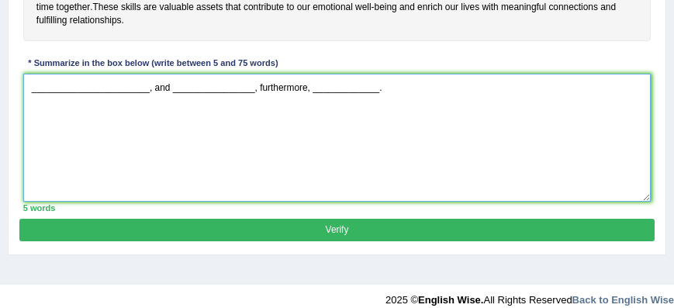
click at [381, 88] on textarea "_______________________, and ________________, furthermore, _____________." at bounding box center [337, 138] width 628 height 128
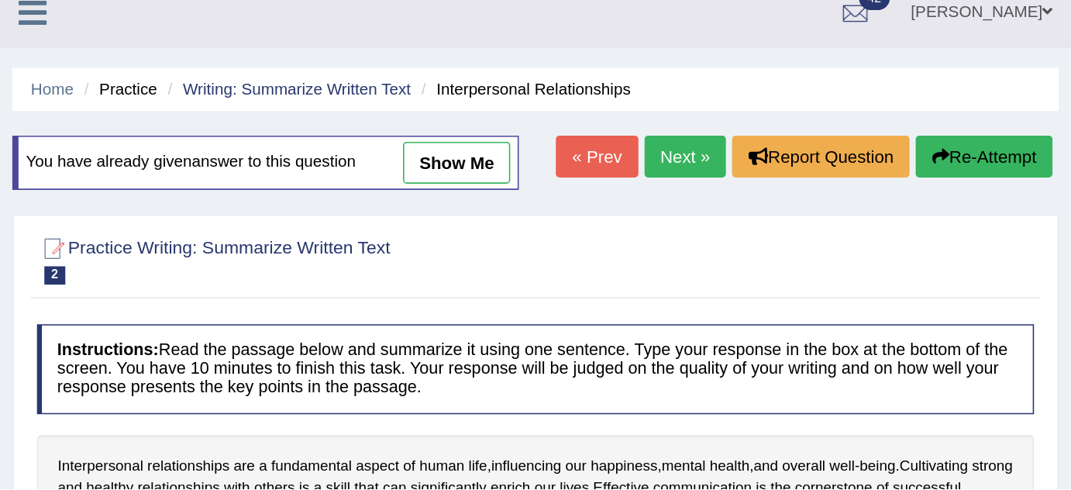
scroll to position [0, 0]
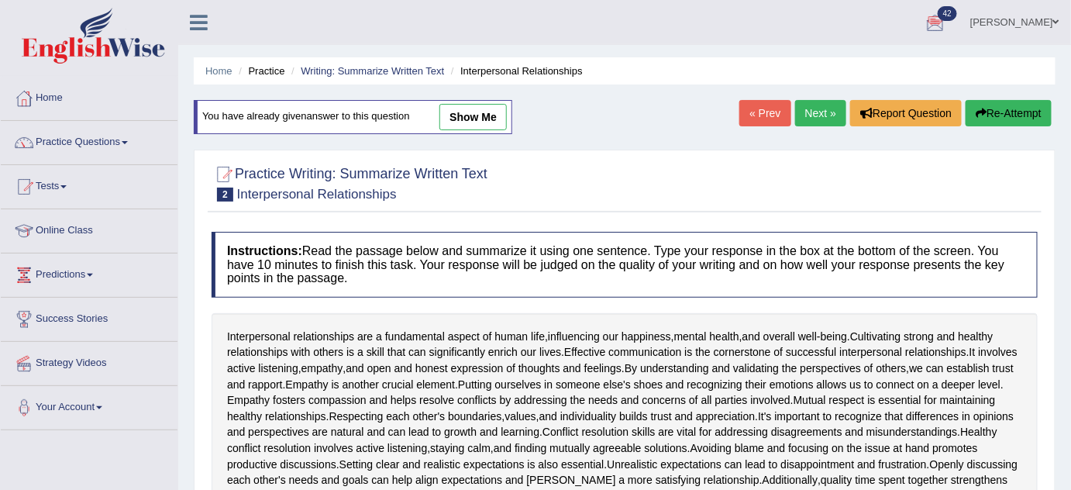
click at [615, 90] on div "Home Practice Writing: Summarize Written Text Interpersonal Relationships You h…" at bounding box center [624, 415] width 893 height 830
click at [84, 140] on link "Practice Questions" at bounding box center [89, 140] width 177 height 39
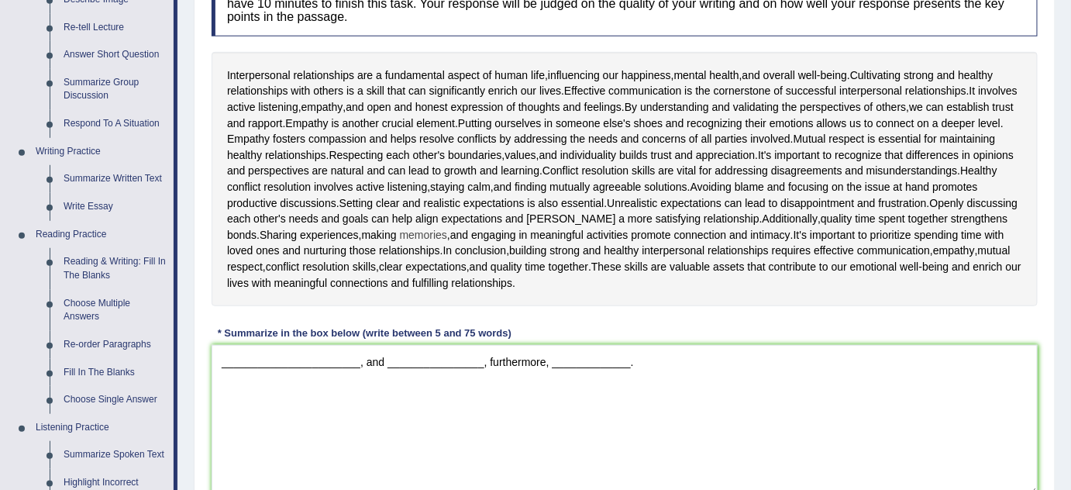
scroll to position [211, 0]
